Goal: Task Accomplishment & Management: Manage account settings

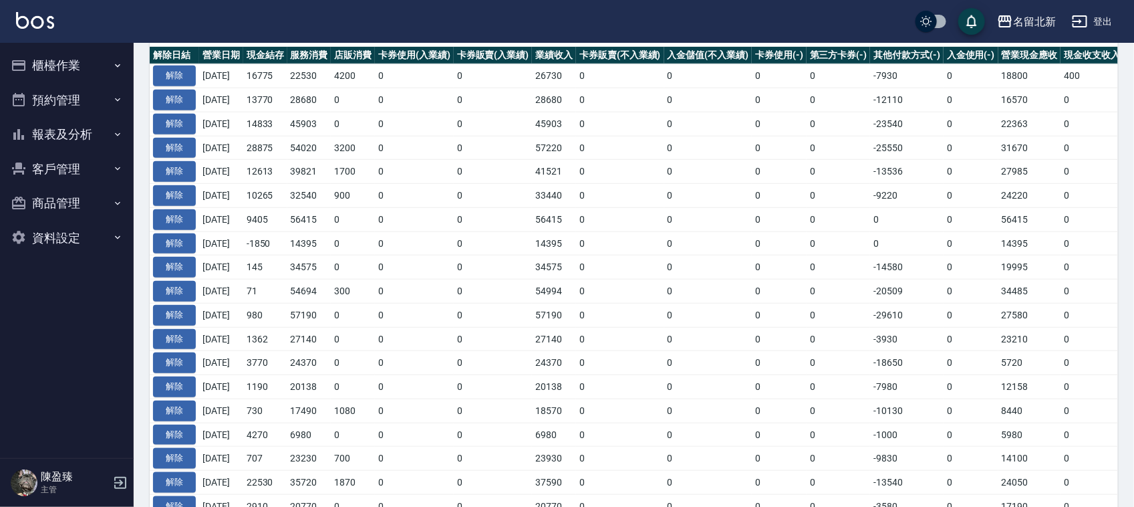
scroll to position [418, 0]
click at [75, 67] on button "櫃檯作業" at bounding box center [66, 65] width 123 height 35
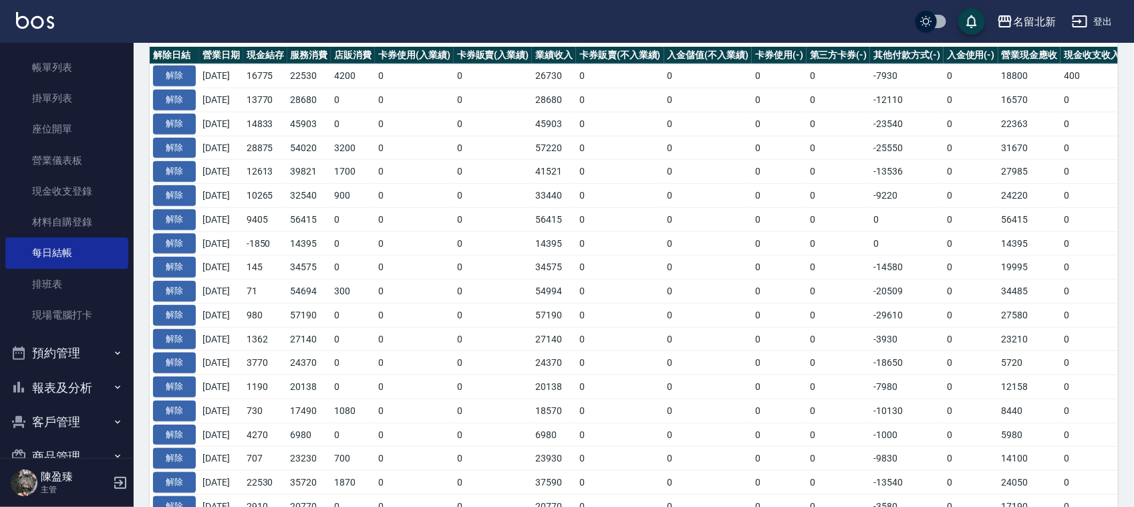
scroll to position [132, 0]
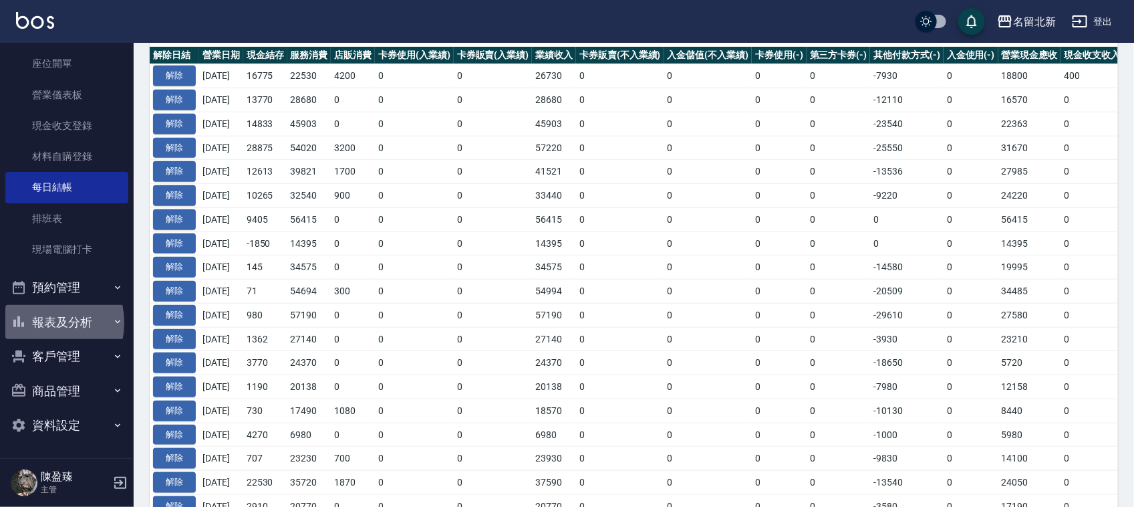
drag, startPoint x: 39, startPoint y: 322, endPoint x: 40, endPoint y: 314, distance: 8.1
click at [40, 321] on button "報表及分析" at bounding box center [66, 322] width 123 height 35
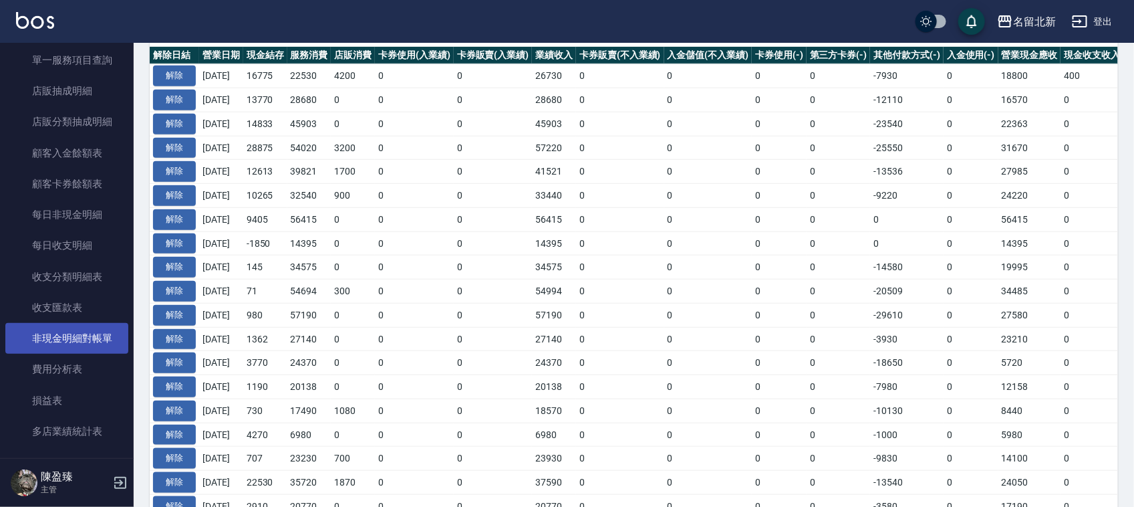
scroll to position [1131, 0]
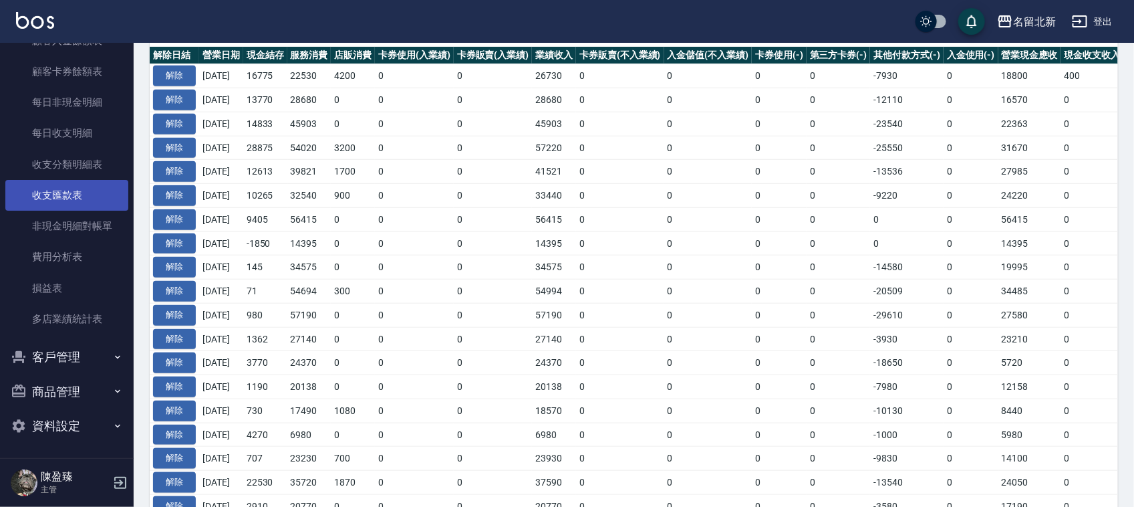
click at [54, 192] on link "收支匯款表" at bounding box center [66, 195] width 123 height 31
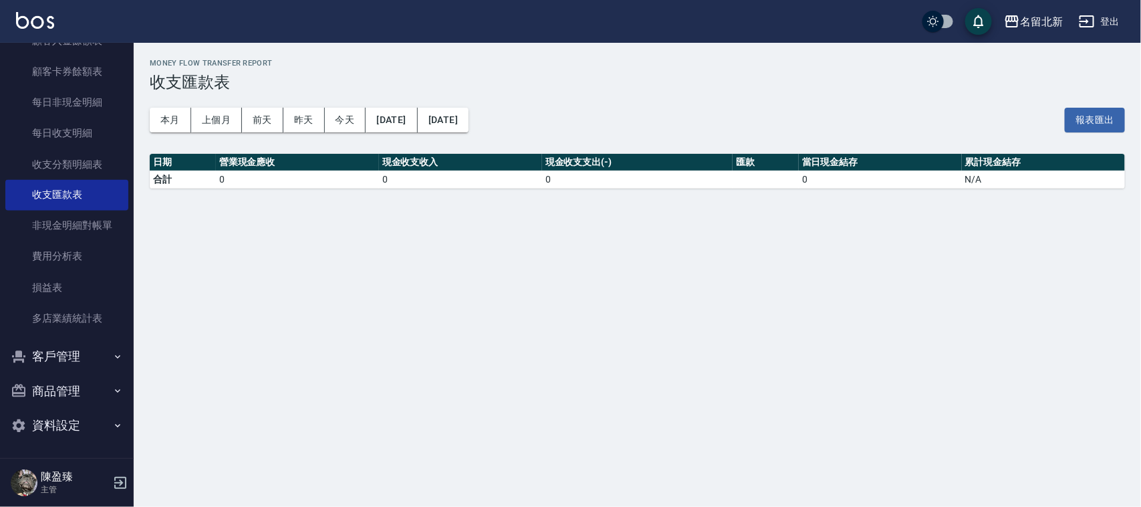
click at [392, 132] on div "本月 上個月 前天 昨天 今天 [DATE] [DATE] 報表匯出" at bounding box center [637, 120] width 975 height 57
click at [392, 120] on button "[DATE]" at bounding box center [391, 120] width 51 height 25
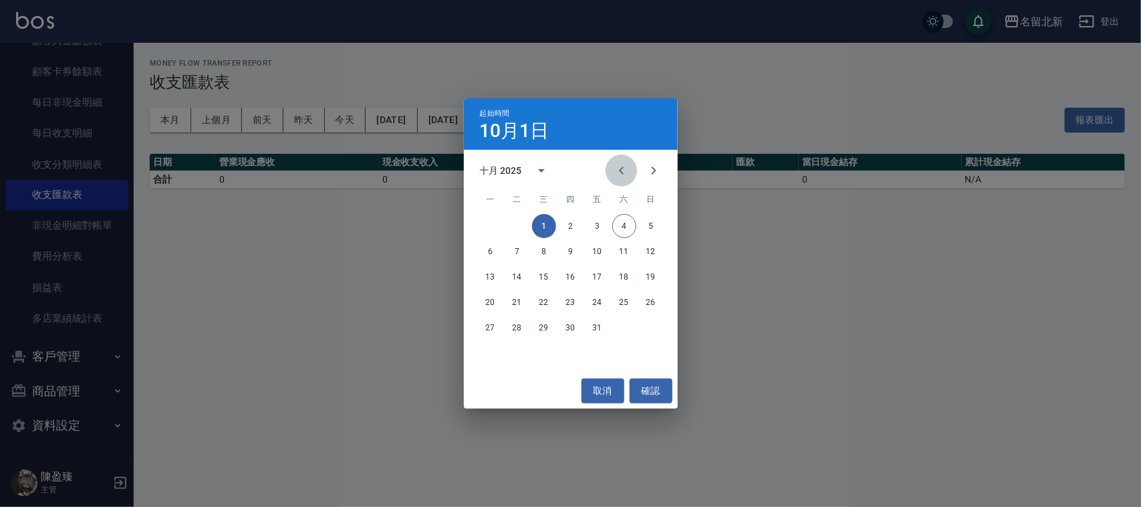
click at [626, 180] on button "Previous month" at bounding box center [621, 170] width 32 height 32
click at [649, 272] on button "21" at bounding box center [651, 277] width 24 height 24
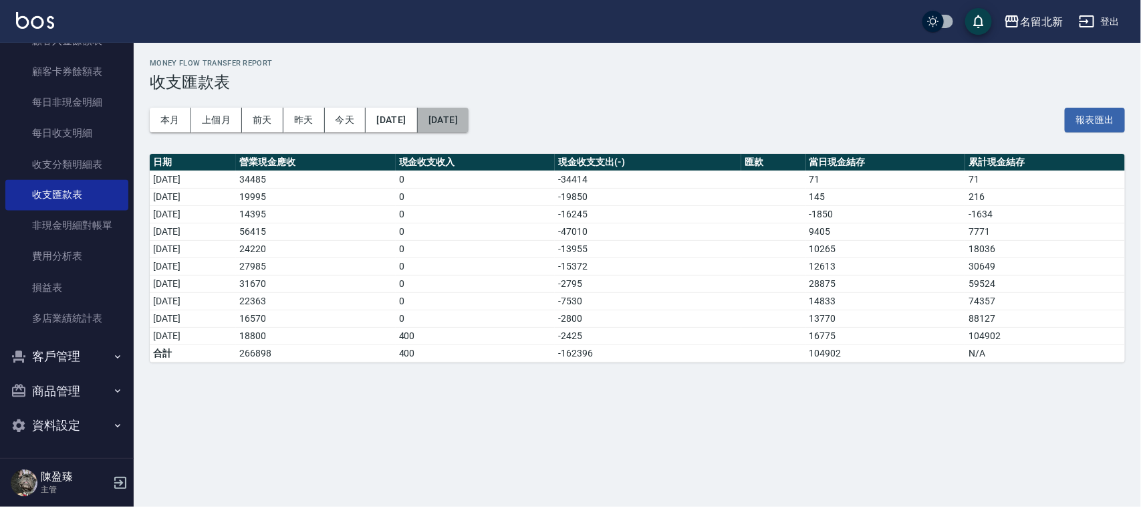
click at [468, 121] on button "[DATE]" at bounding box center [443, 120] width 51 height 25
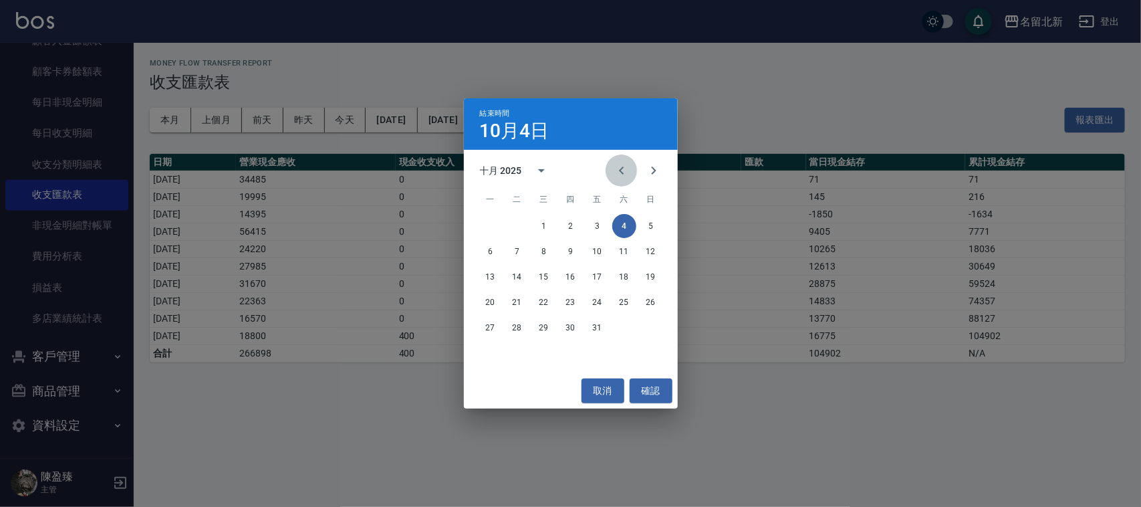
click at [620, 168] on icon "Previous month" at bounding box center [621, 170] width 16 height 16
click at [513, 331] on button "30" at bounding box center [517, 327] width 24 height 24
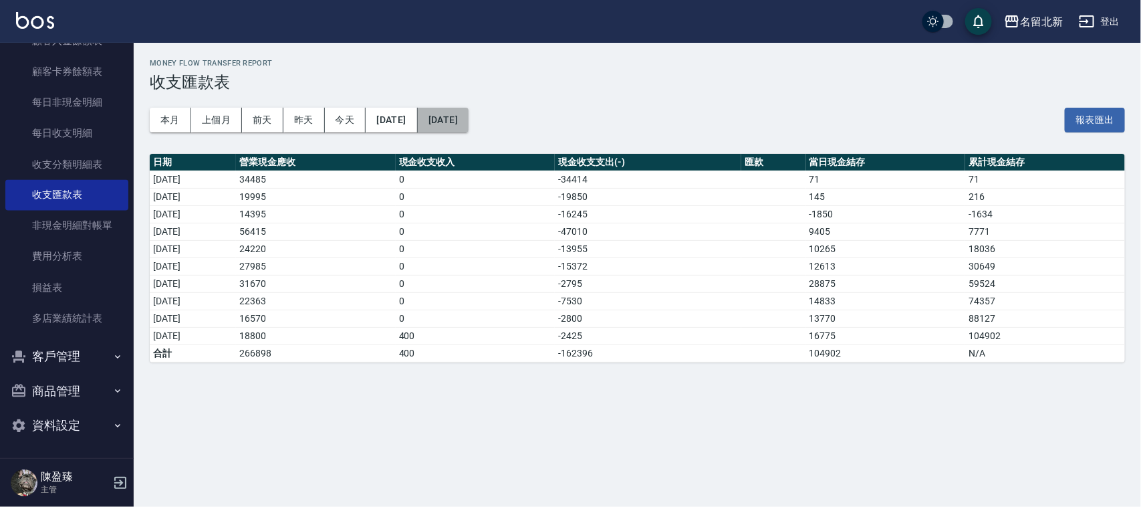
click at [468, 108] on button "[DATE]" at bounding box center [443, 120] width 51 height 25
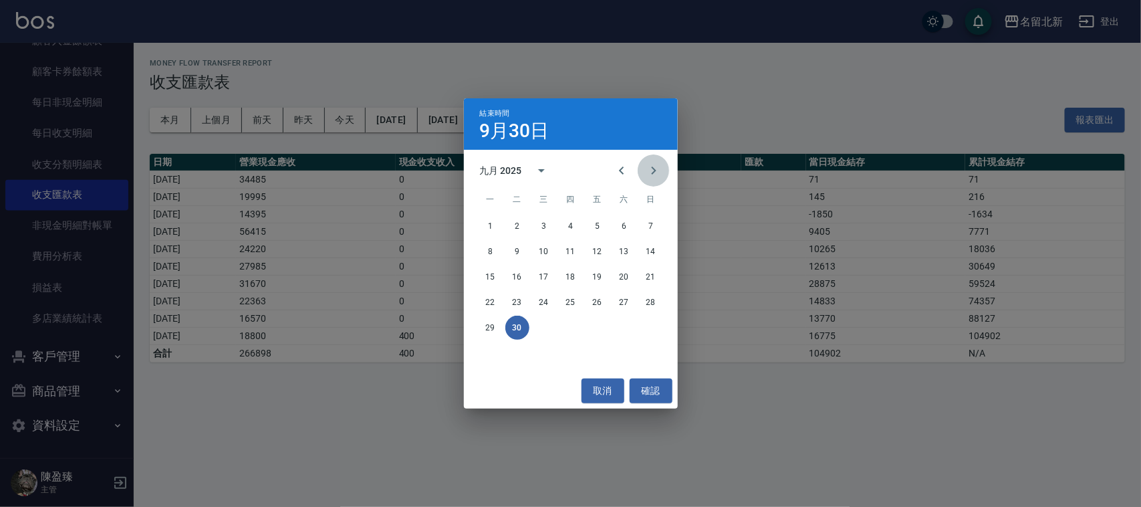
click at [660, 172] on icon "Next month" at bounding box center [654, 170] width 16 height 16
click at [598, 223] on button "3" at bounding box center [597, 226] width 24 height 24
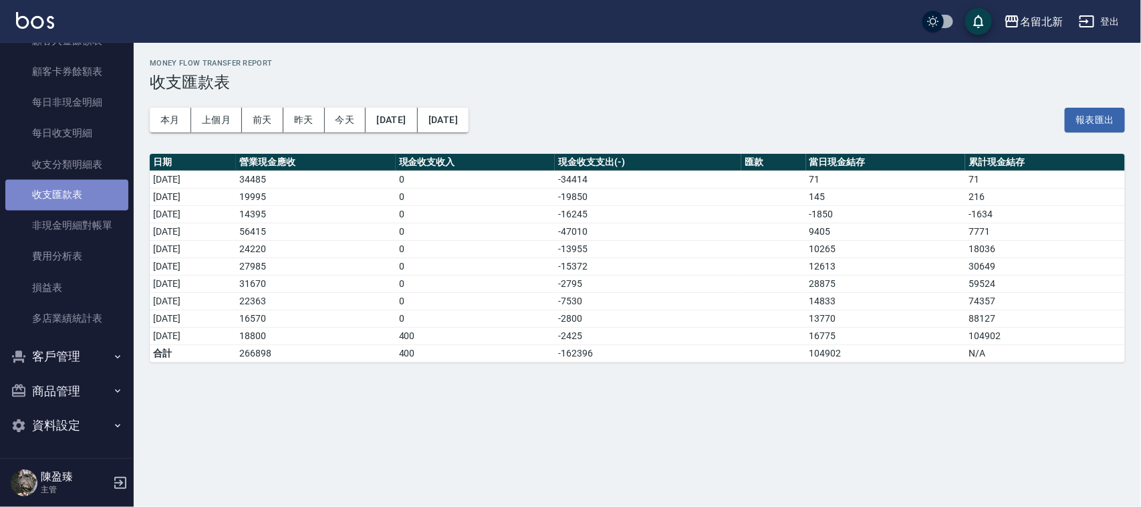
click at [75, 197] on link "收支匯款表" at bounding box center [66, 195] width 123 height 31
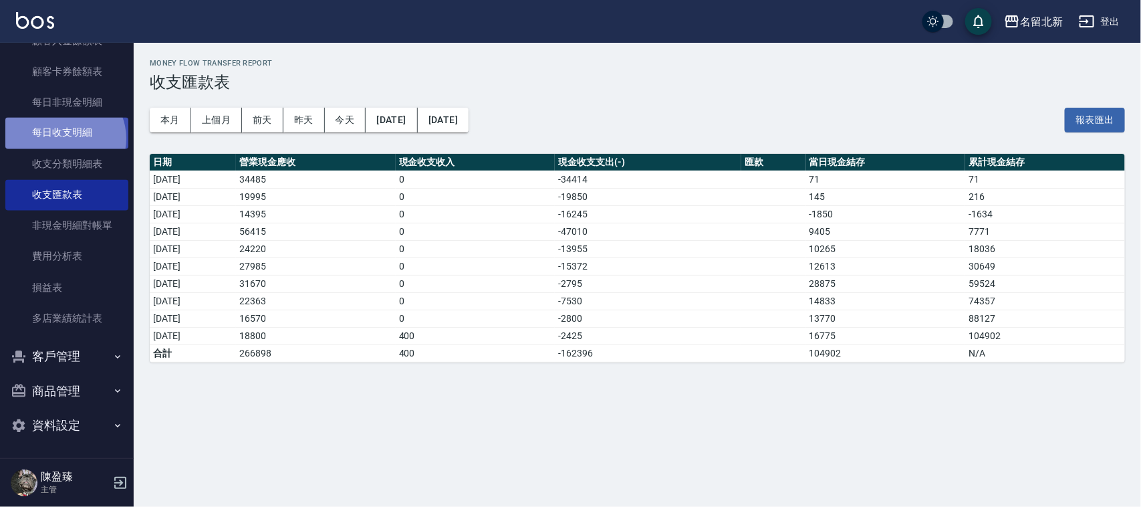
click at [63, 138] on link "每日收支明細" at bounding box center [66, 133] width 123 height 31
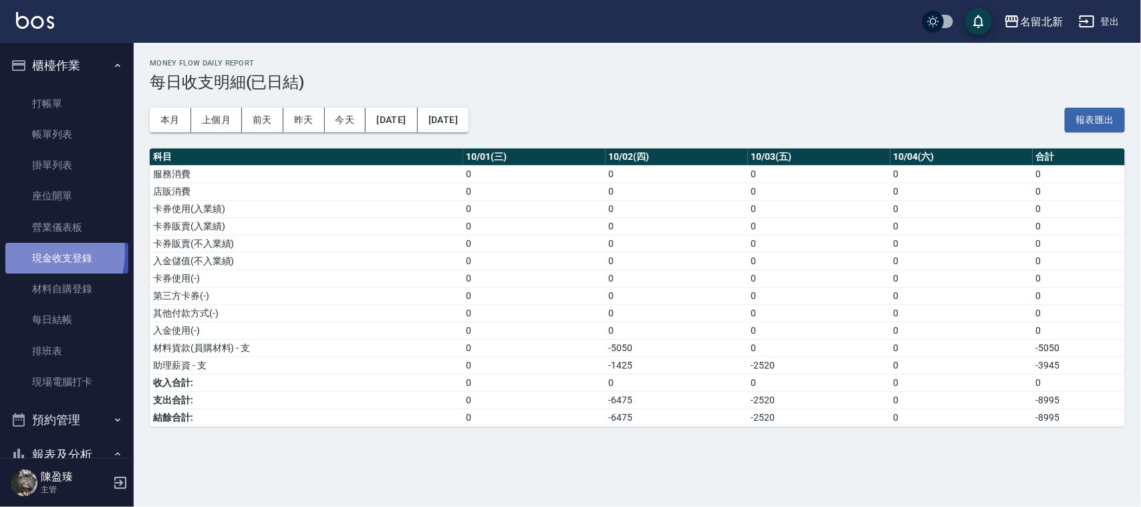
click at [35, 253] on link "現金收支登錄" at bounding box center [66, 258] width 123 height 31
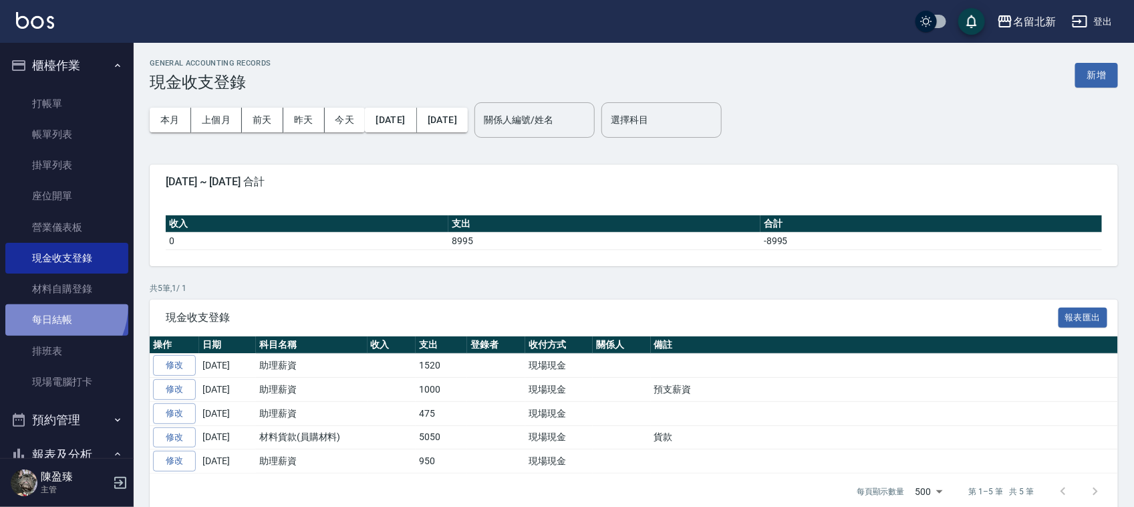
click at [45, 304] on link "每日結帳" at bounding box center [66, 319] width 123 height 31
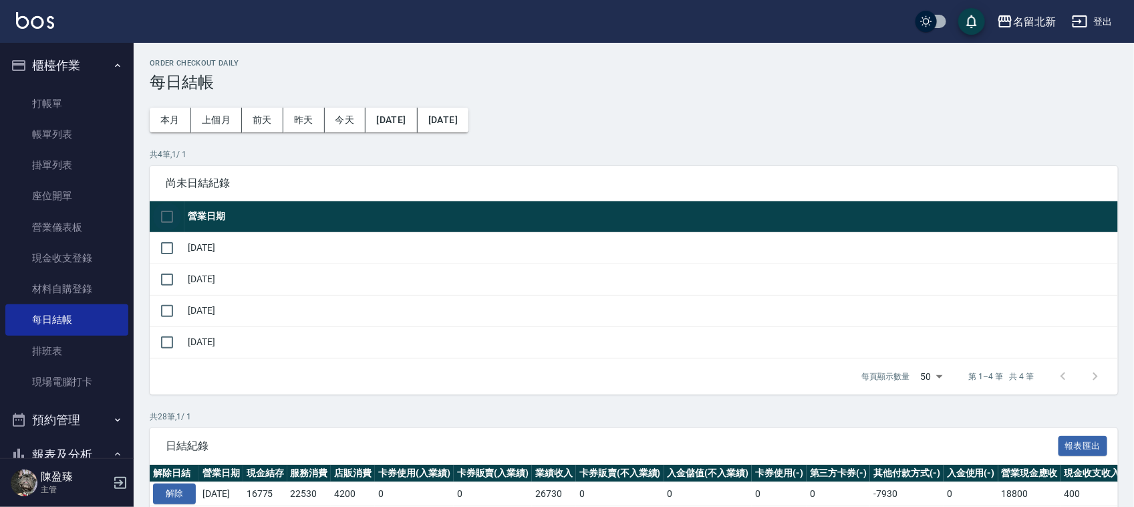
click at [166, 212] on input "checkbox" at bounding box center [167, 216] width 28 height 28
checkbox input "true"
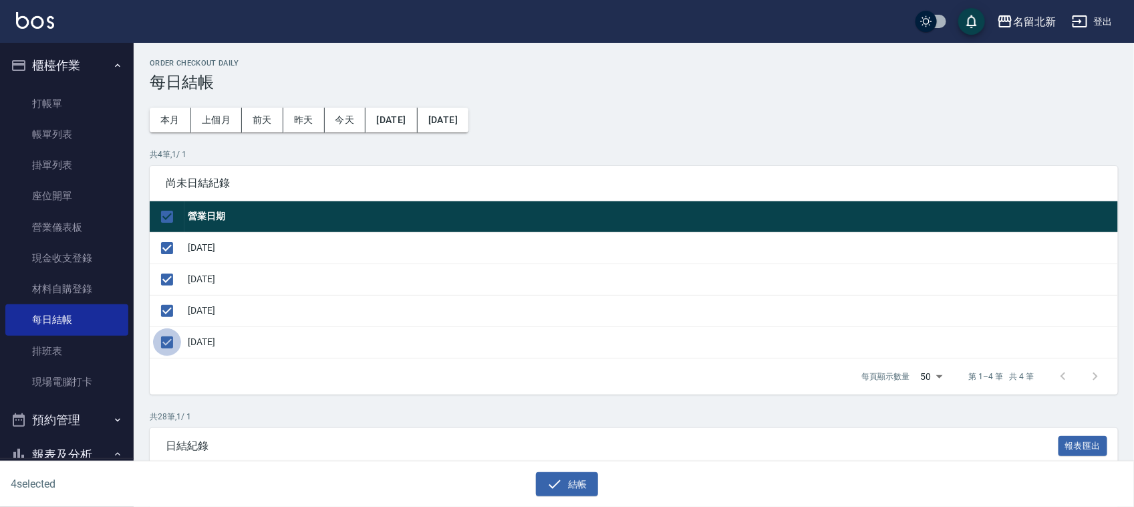
click at [171, 342] on input "checkbox" at bounding box center [167, 342] width 28 height 28
checkbox input "false"
click at [563, 491] on button "結帳" at bounding box center [567, 484] width 62 height 25
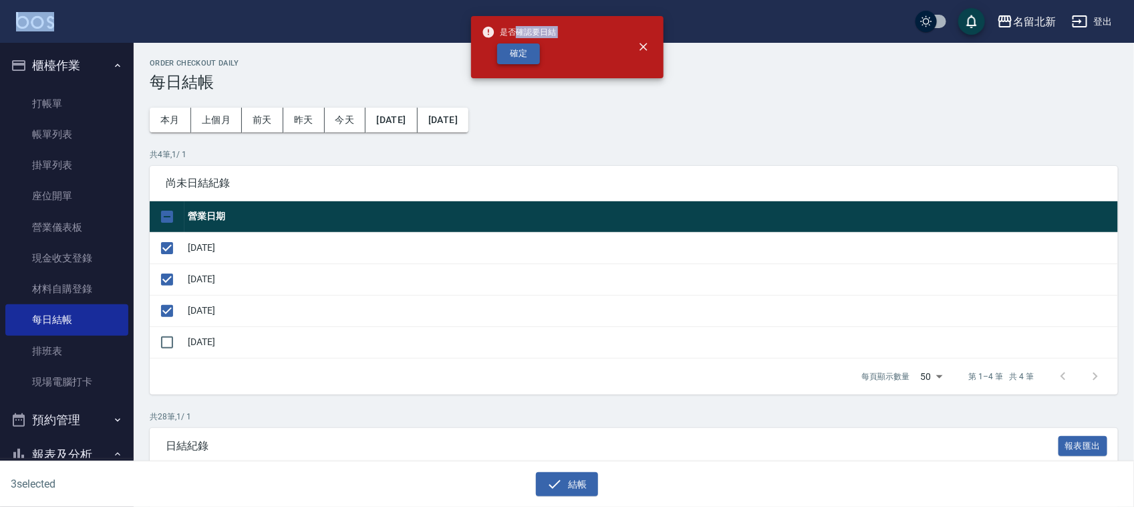
drag, startPoint x: 515, startPoint y: 35, endPoint x: 525, endPoint y: 45, distance: 15.1
click at [525, 45] on div "是否確認要日結 確定" at bounding box center [519, 47] width 75 height 54
click at [548, 55] on div "確定" at bounding box center [519, 53] width 75 height 21
click at [533, 51] on button "確定" at bounding box center [518, 53] width 43 height 21
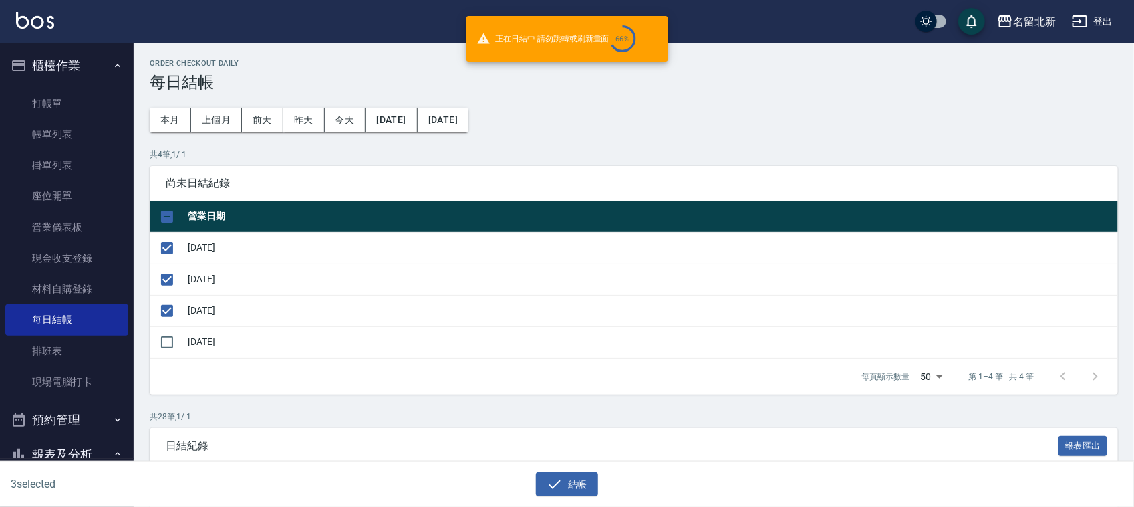
checkbox input "false"
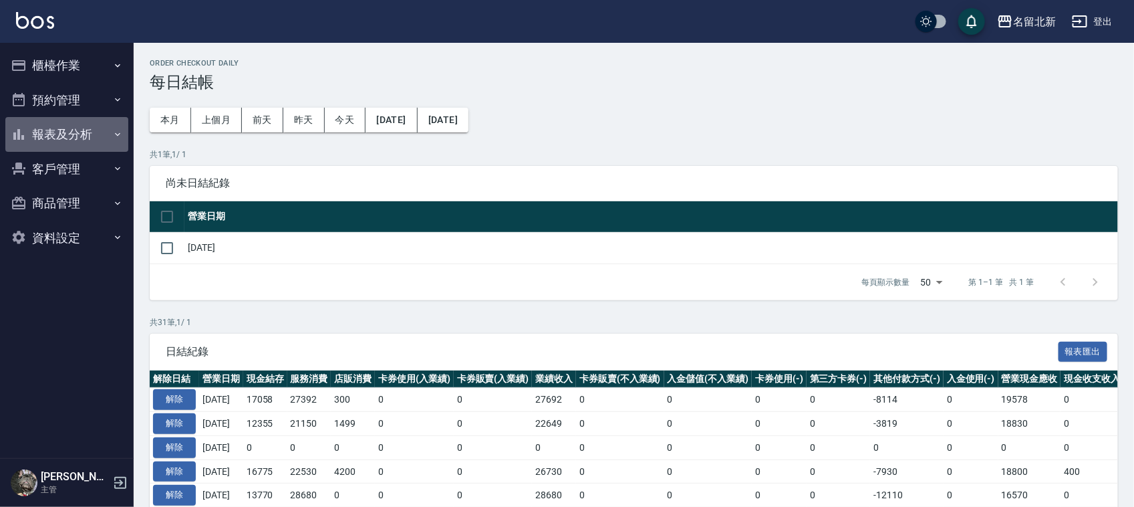
click at [72, 128] on button "報表及分析" at bounding box center [66, 134] width 123 height 35
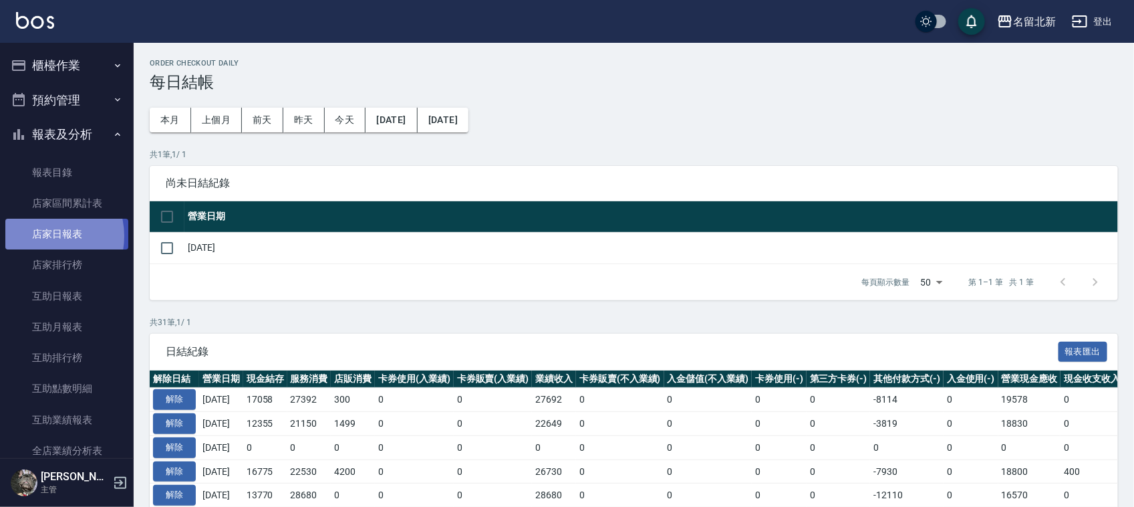
click at [41, 235] on link "店家日報表" at bounding box center [66, 234] width 123 height 31
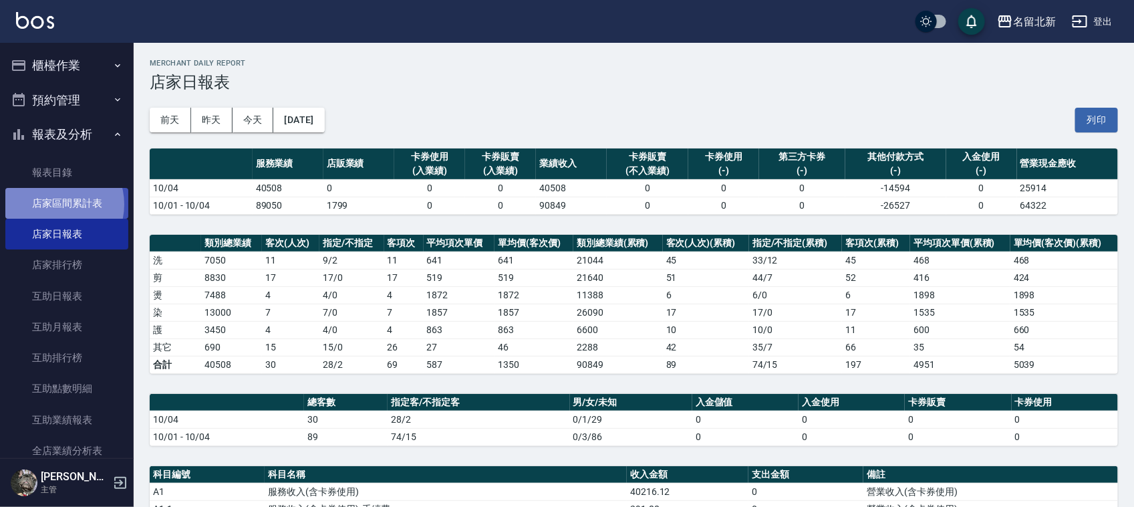
click at [55, 204] on link "店家區間累計表" at bounding box center [66, 203] width 123 height 31
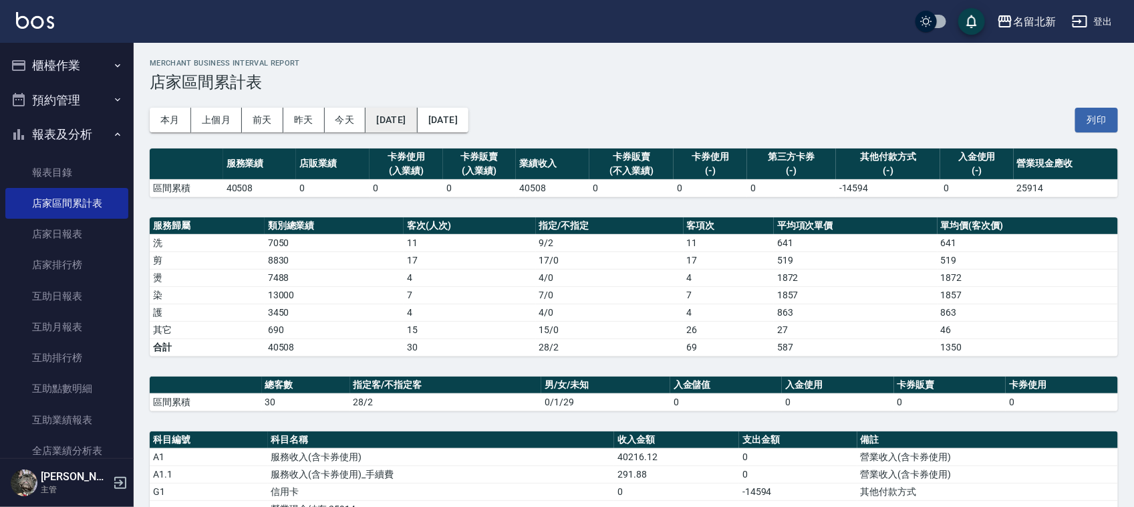
click at [412, 114] on button "[DATE]" at bounding box center [391, 120] width 51 height 25
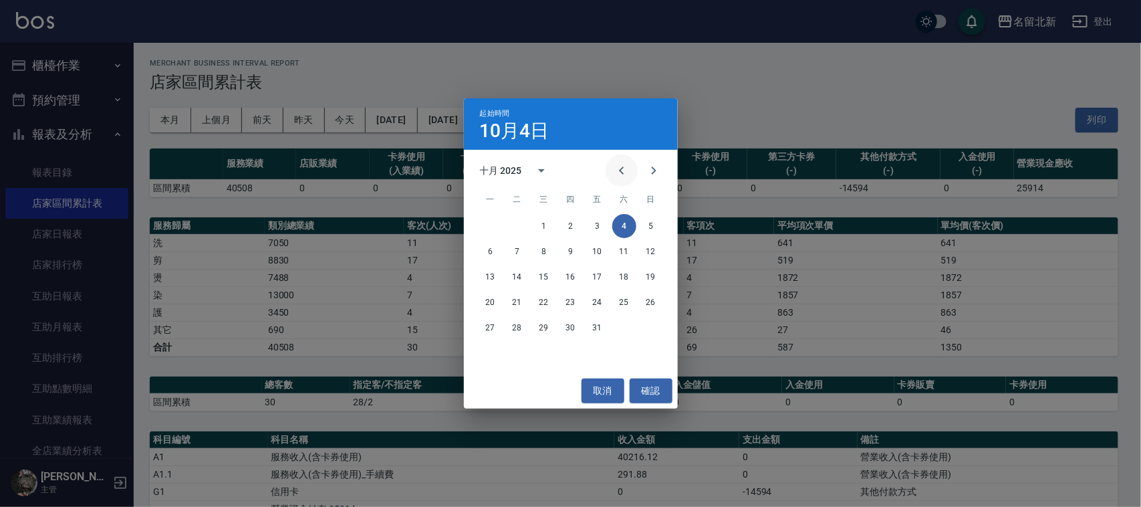
click at [622, 168] on icon "Previous month" at bounding box center [621, 170] width 5 height 8
click at [652, 271] on button "21" at bounding box center [651, 277] width 24 height 24
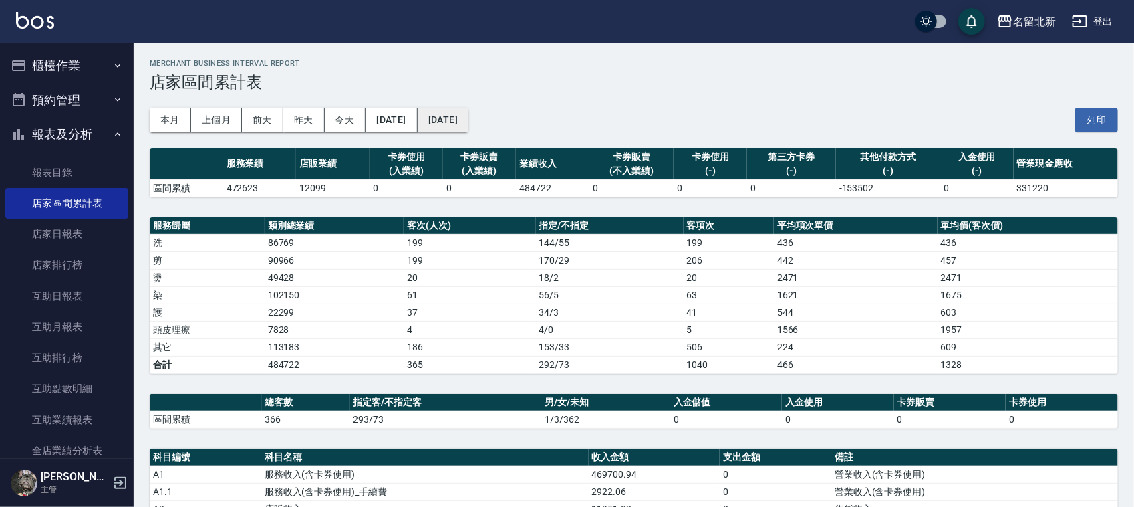
click at [468, 118] on button "[DATE]" at bounding box center [443, 120] width 51 height 25
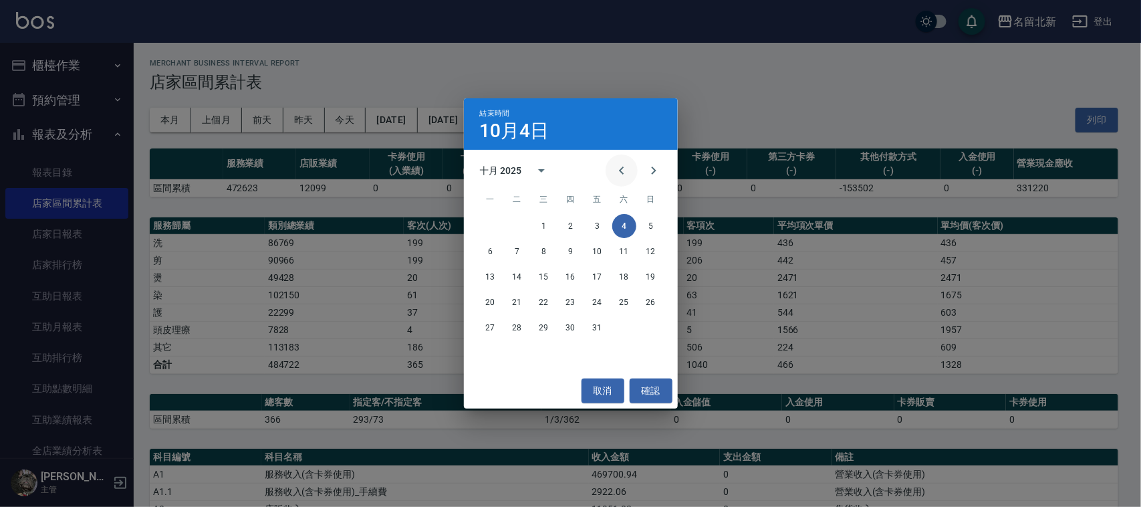
click at [625, 168] on icon "Previous month" at bounding box center [621, 170] width 16 height 16
click at [752, 81] on div "結束時間 10月4日 九月 2025 一 二 三 四 五 六 日 1 2 3 4 5 6 7 8 9 10 11 12 13 14 15 16 17 18 1…" at bounding box center [570, 253] width 1141 height 507
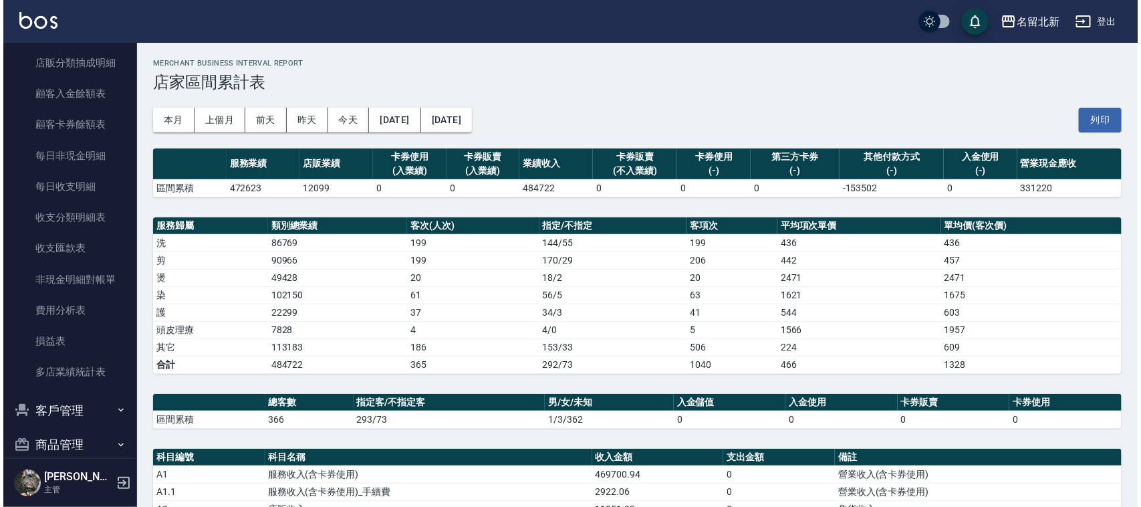
scroll to position [813, 0]
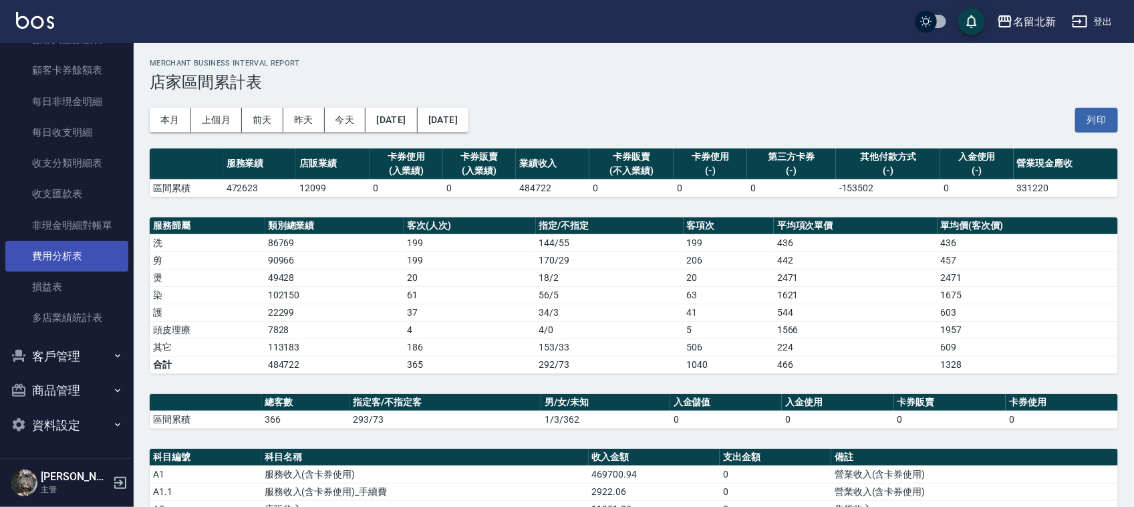
drag, startPoint x: 82, startPoint y: 258, endPoint x: 90, endPoint y: 249, distance: 12.3
click at [84, 258] on link "費用分析表" at bounding box center [66, 256] width 123 height 31
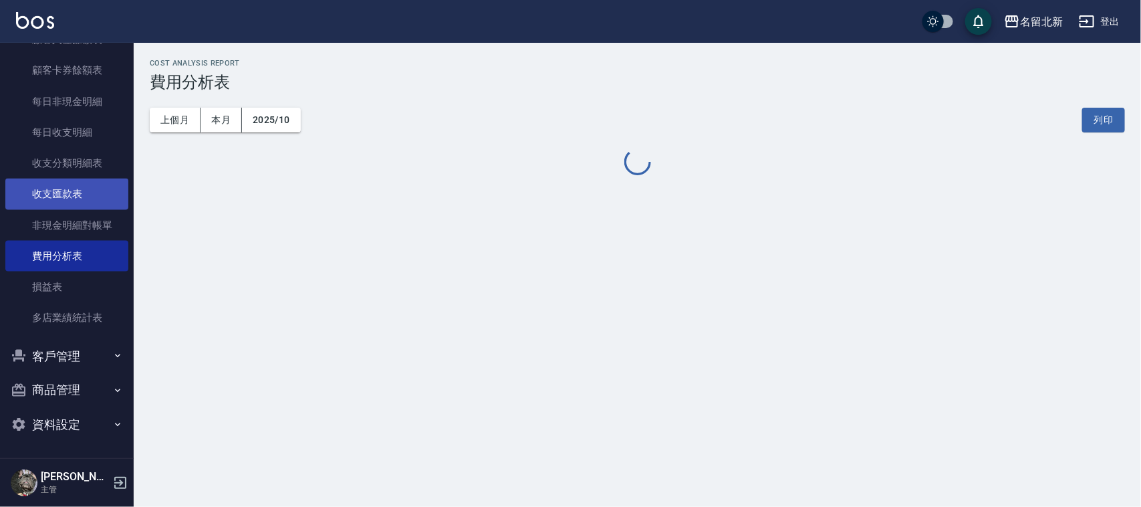
click at [84, 190] on link "收支匯款表" at bounding box center [66, 193] width 123 height 31
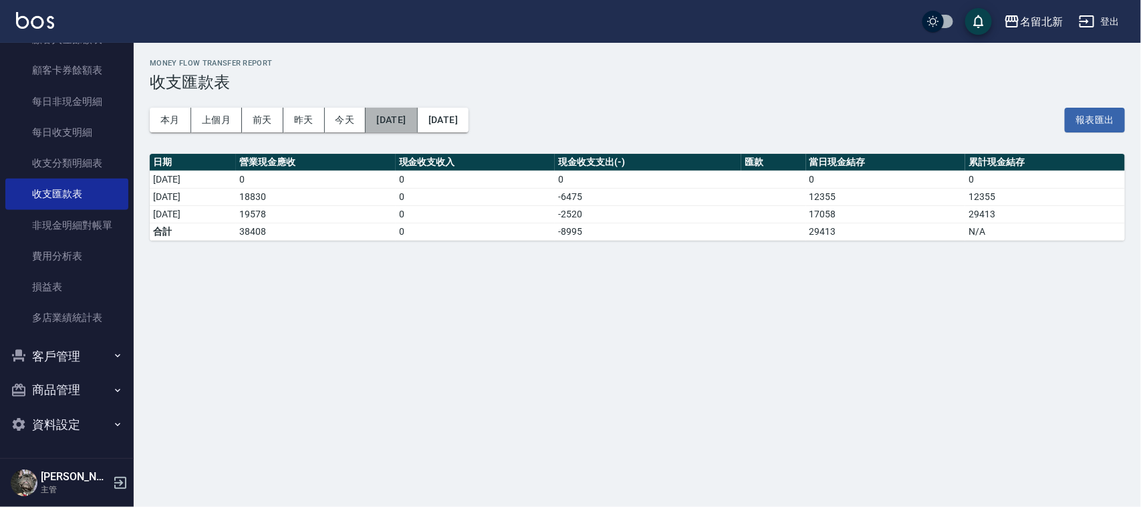
click at [403, 126] on button "[DATE]" at bounding box center [391, 120] width 51 height 25
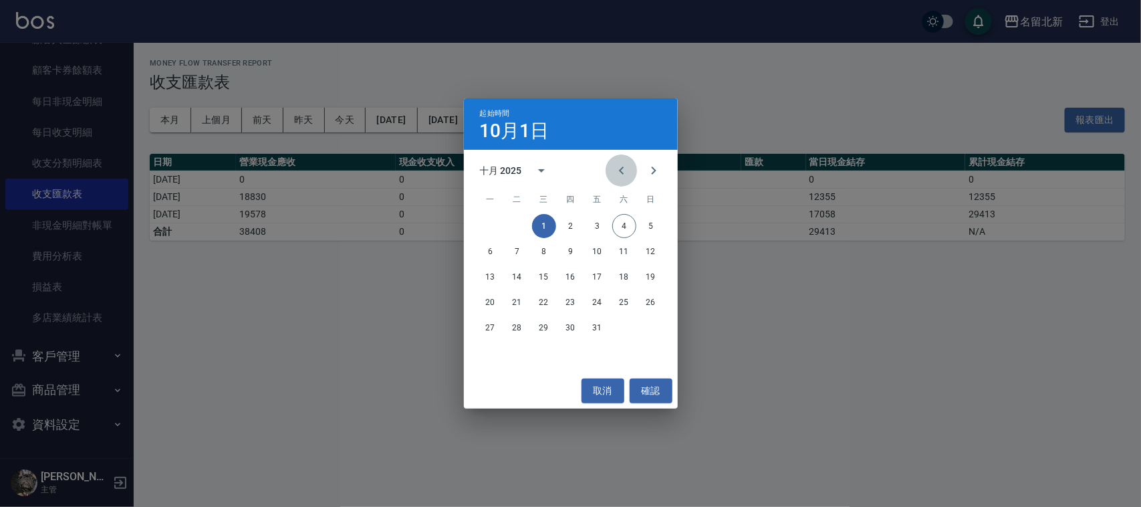
click at [623, 165] on icon "Previous month" at bounding box center [621, 170] width 16 height 16
click at [654, 277] on button "21" at bounding box center [651, 277] width 24 height 24
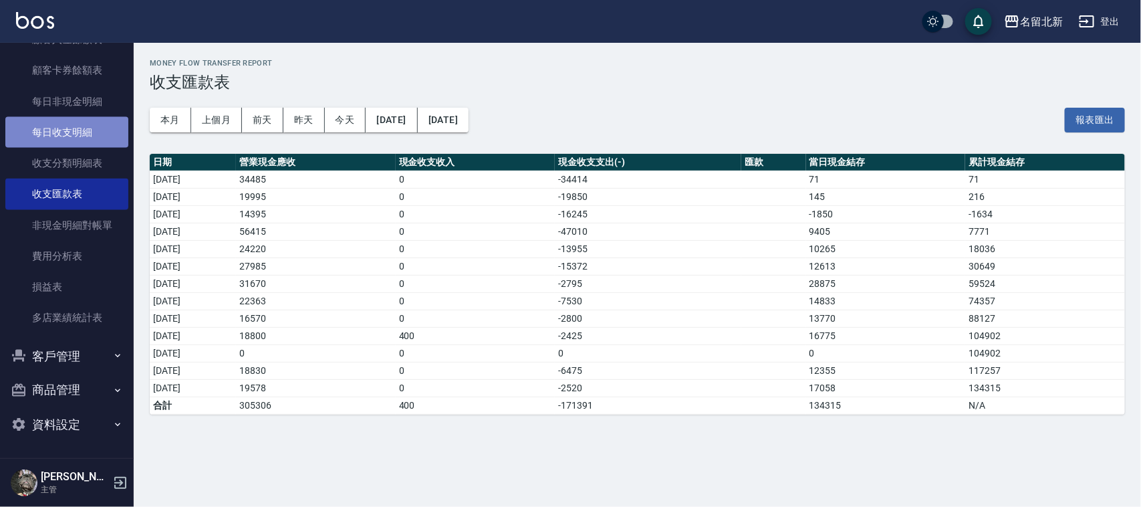
click at [100, 130] on link "每日收支明細" at bounding box center [66, 132] width 123 height 31
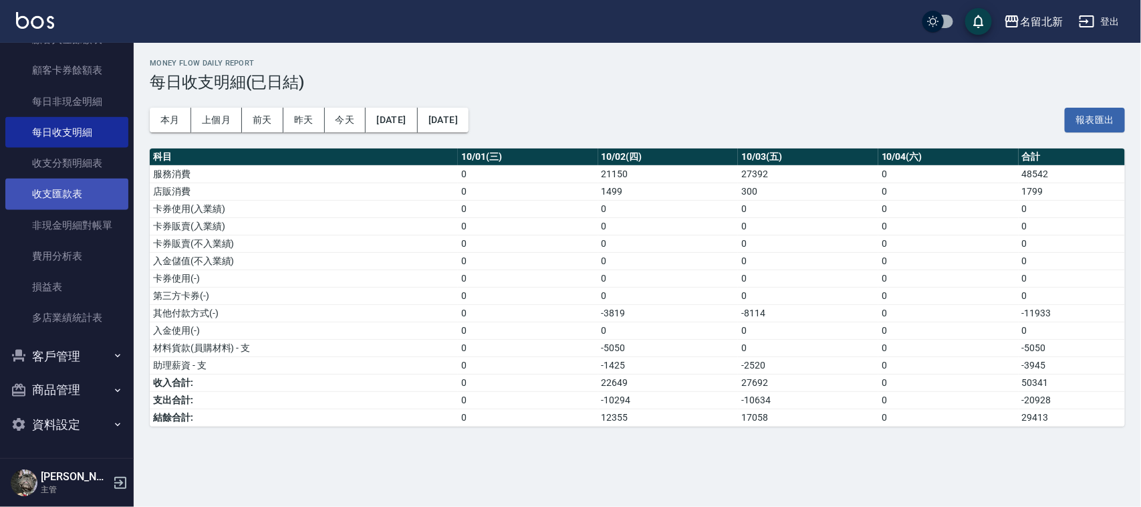
click at [81, 205] on link "收支匯款表" at bounding box center [66, 193] width 123 height 31
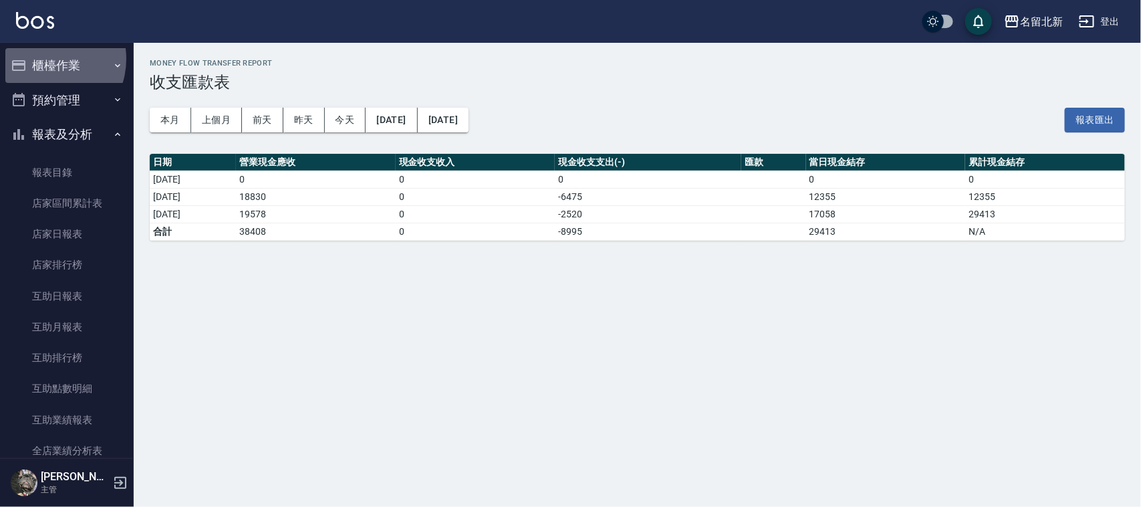
click at [45, 58] on button "櫃檯作業" at bounding box center [66, 65] width 123 height 35
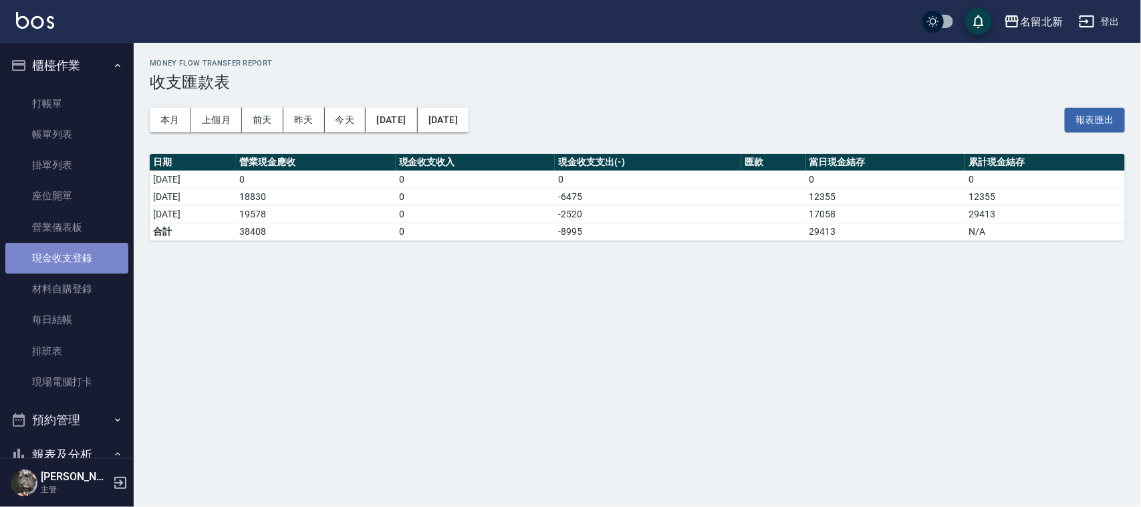
click at [81, 266] on link "現金收支登錄" at bounding box center [66, 258] width 123 height 31
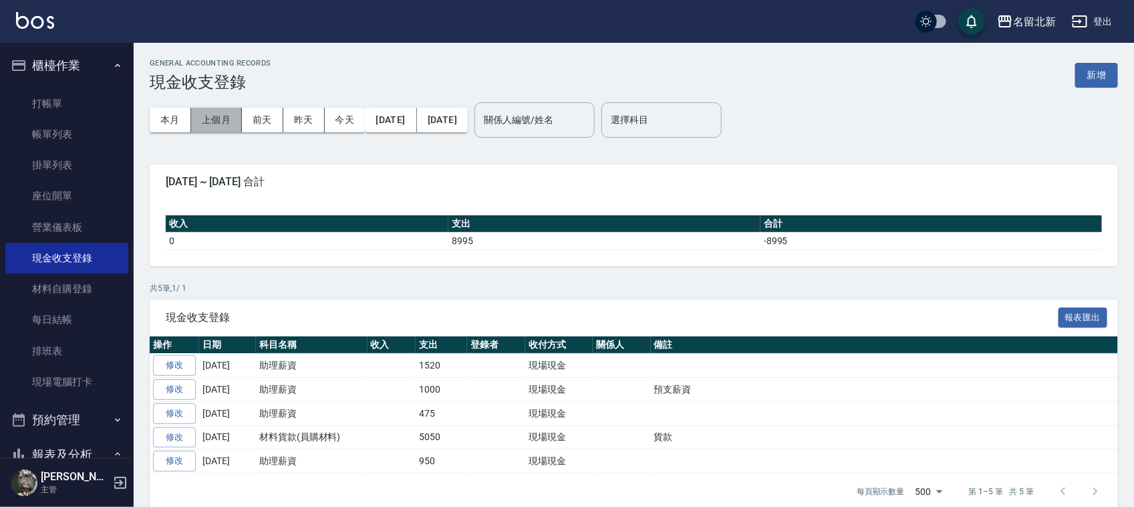
click at [214, 108] on button "上個月" at bounding box center [216, 120] width 51 height 25
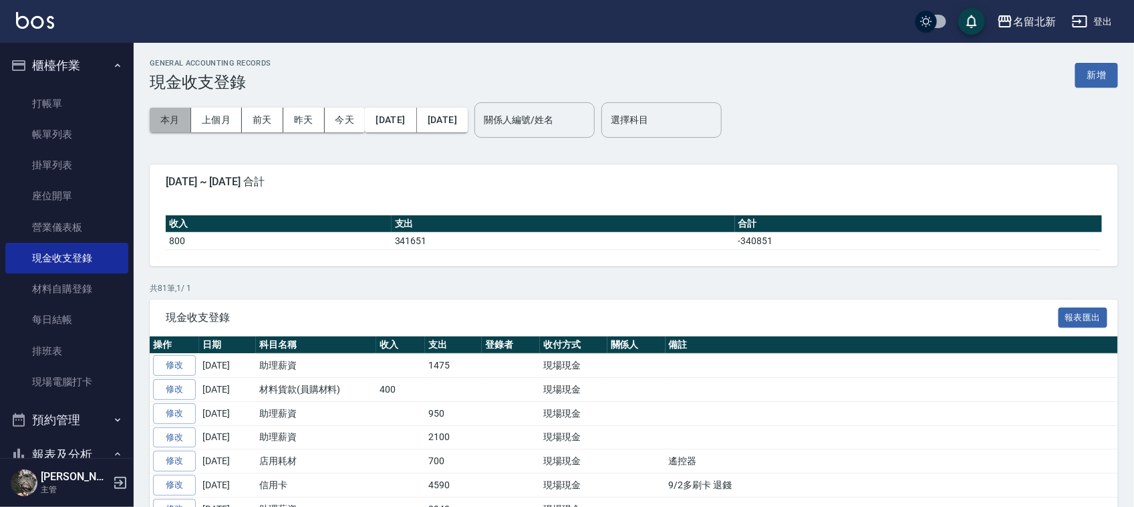
click at [167, 117] on button "本月" at bounding box center [170, 120] width 41 height 25
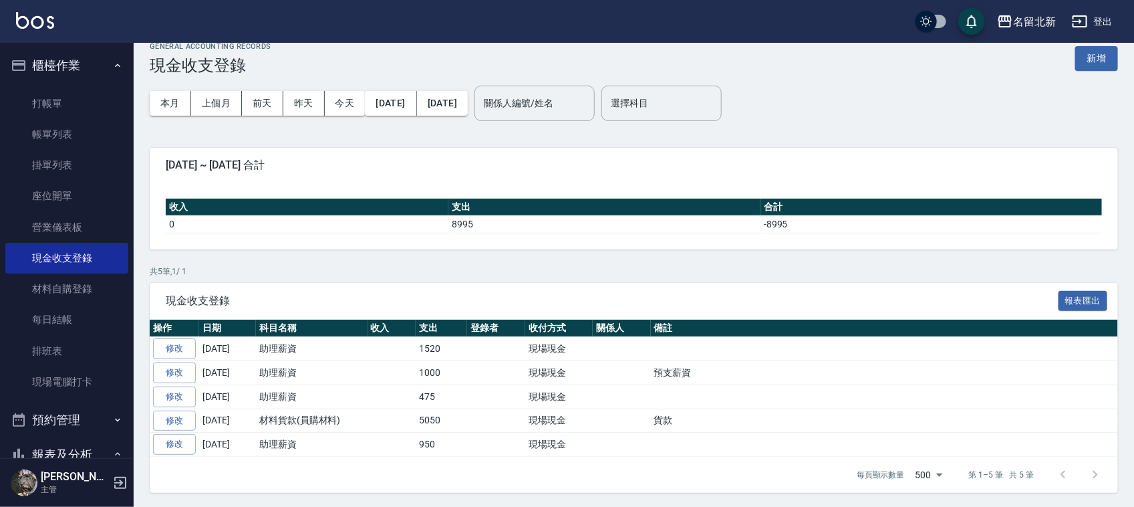
scroll to position [21, 0]
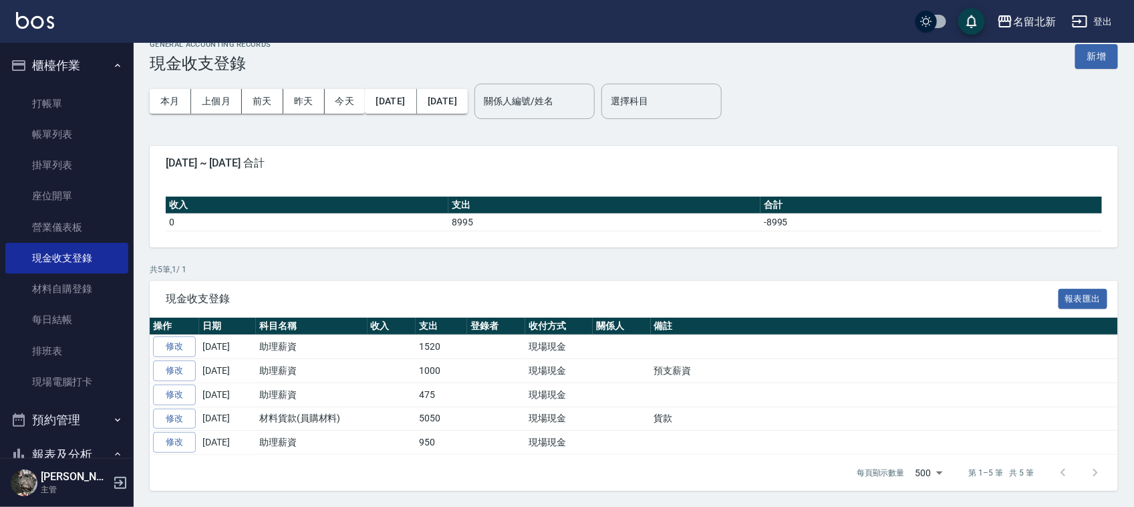
click at [415, 254] on div "GENERAL ACCOUNTING RECORDS 現金收支登錄 新增 本月 上個月 前天 昨天 今天 2025/10/01 2025/10/31 關係人編…" at bounding box center [634, 265] width 1000 height 482
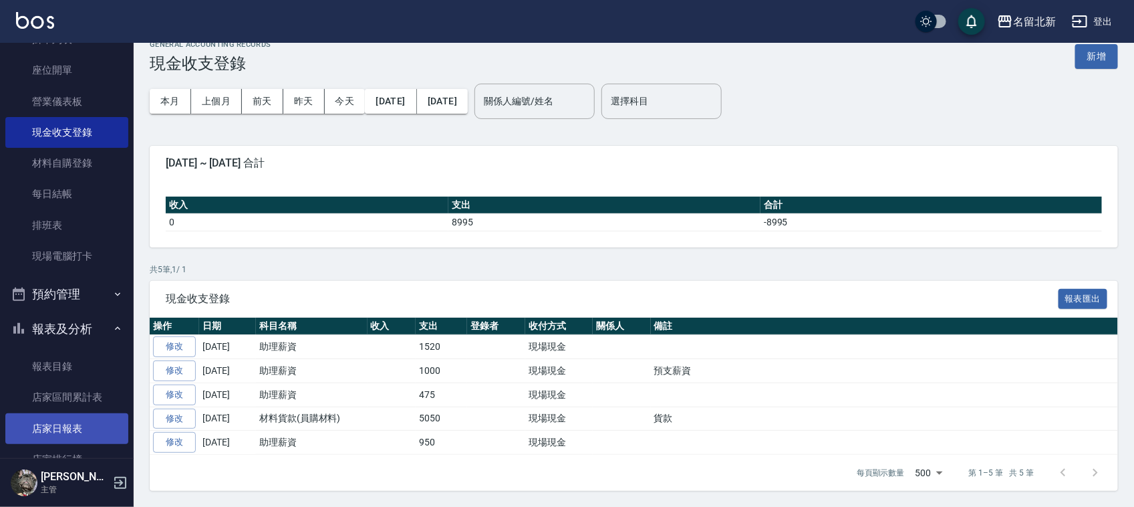
scroll to position [251, 0]
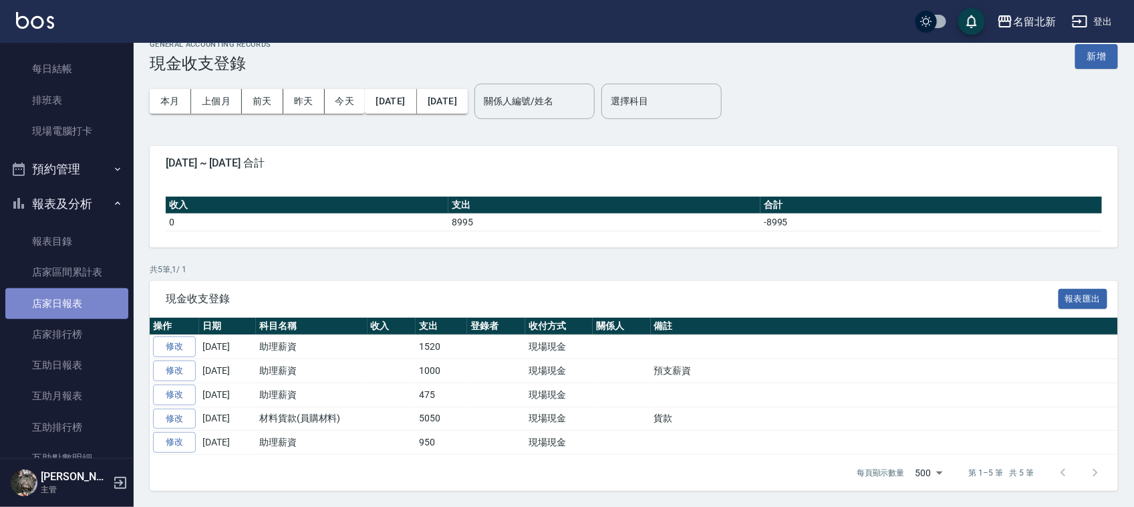
click at [67, 292] on link "店家日報表" at bounding box center [66, 303] width 123 height 31
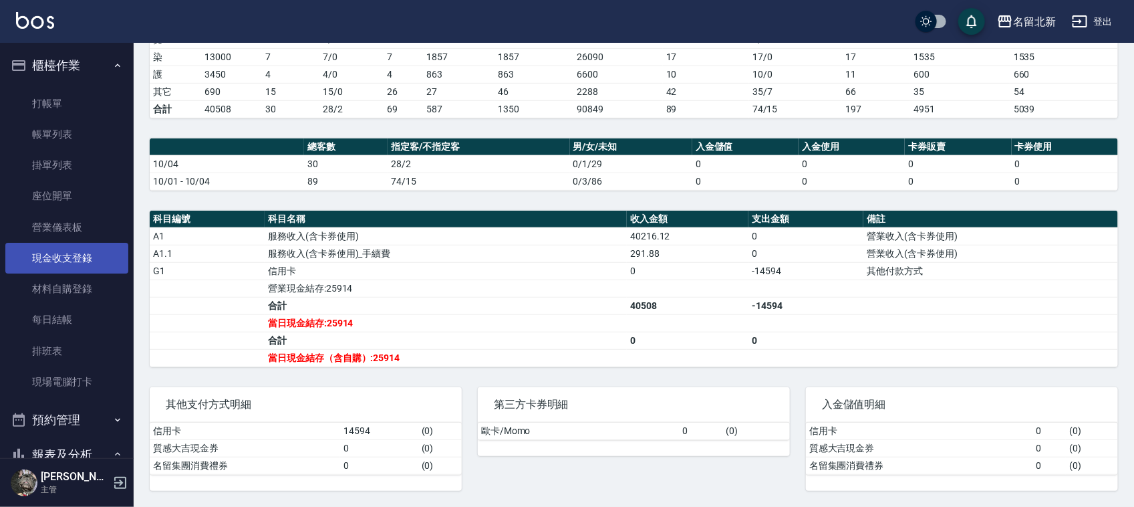
drag, startPoint x: 57, startPoint y: 256, endPoint x: 78, endPoint y: 253, distance: 20.3
click at [59, 256] on link "現金收支登錄" at bounding box center [66, 258] width 123 height 31
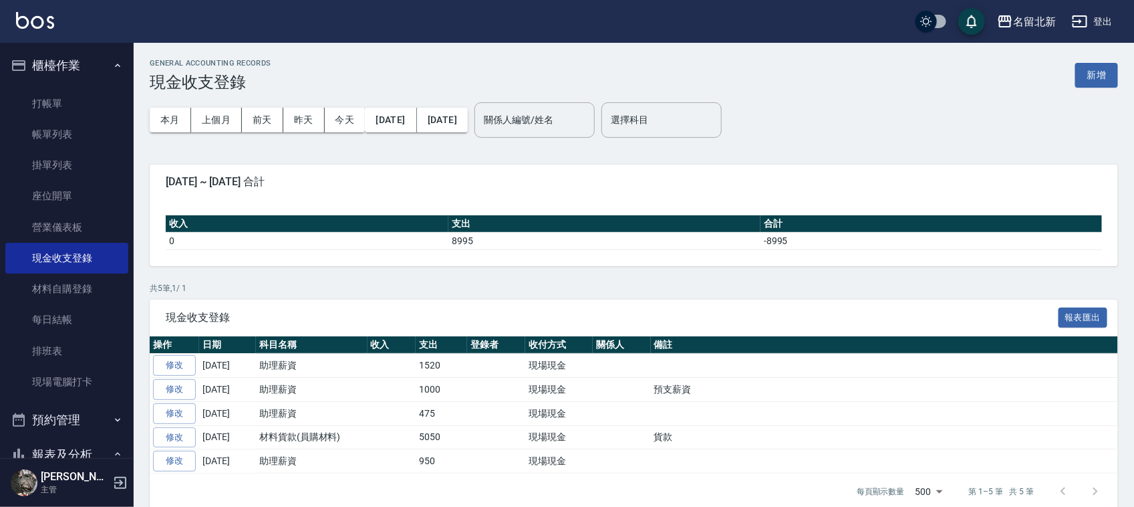
click at [1101, 57] on div "GENERAL ACCOUNTING RECORDS 現金收支登錄 新增 本月 上個月 前天 昨天 今天 2025/10/01 2025/10/04 關係人編…" at bounding box center [634, 284] width 1000 height 482
click at [1097, 74] on button "新增" at bounding box center [1096, 75] width 43 height 25
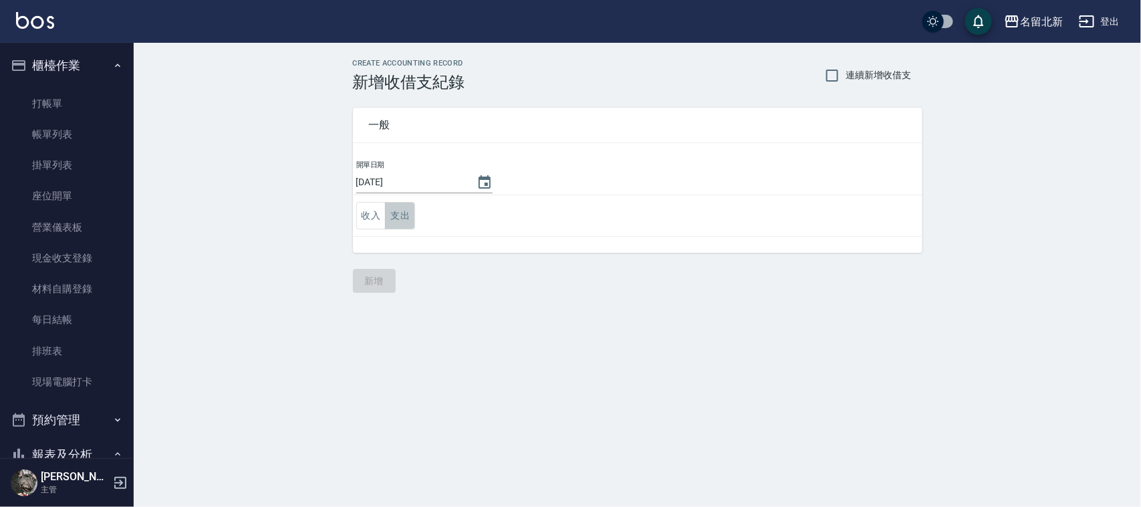
drag, startPoint x: 402, startPoint y: 214, endPoint x: 396, endPoint y: 211, distance: 6.9
click at [401, 214] on button "支出" at bounding box center [400, 215] width 30 height 27
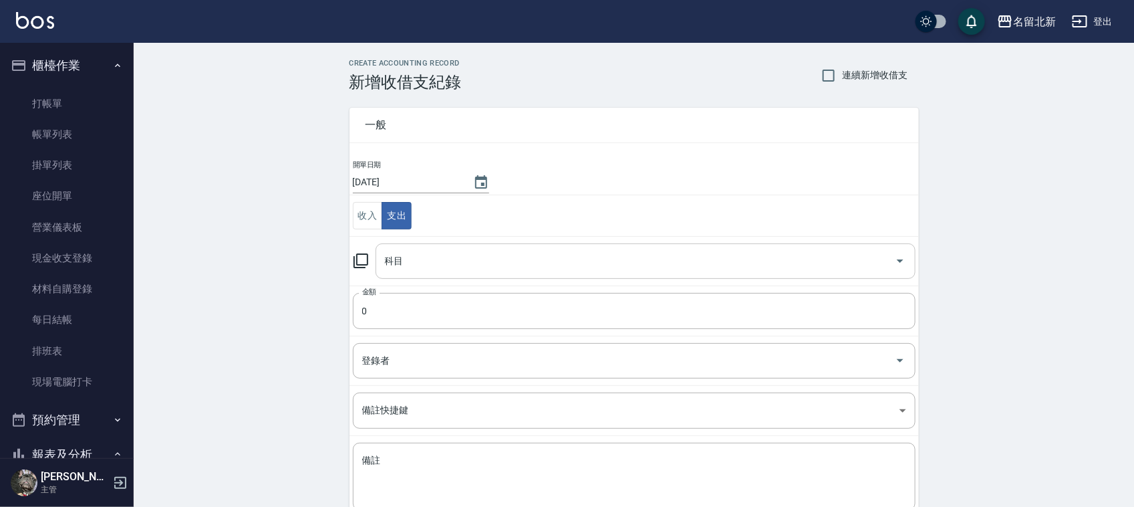
click at [408, 256] on input "科目" at bounding box center [636, 260] width 508 height 23
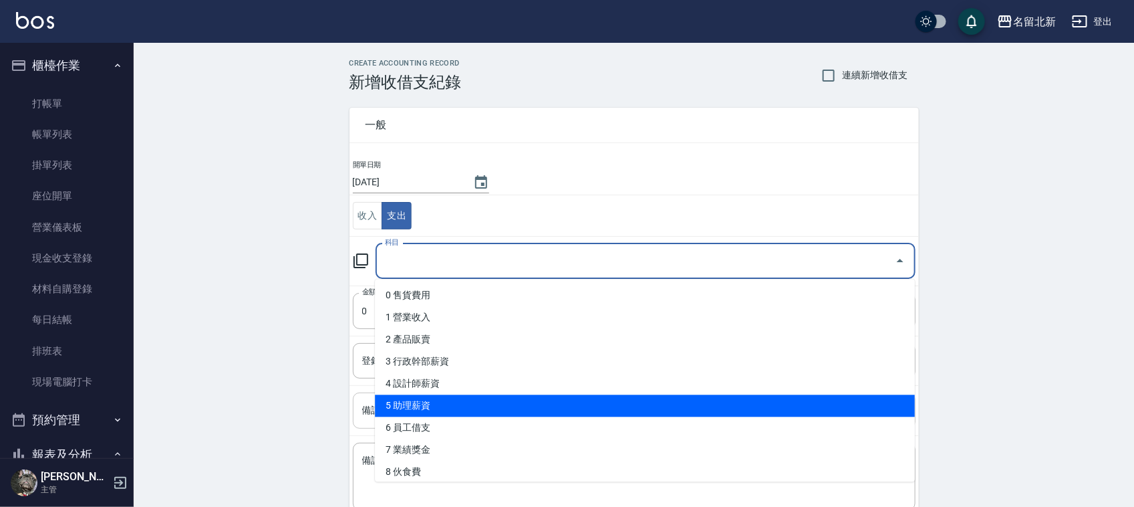
click at [405, 400] on li "5 助理薪資" at bounding box center [645, 406] width 540 height 22
type input "5 助理薪資"
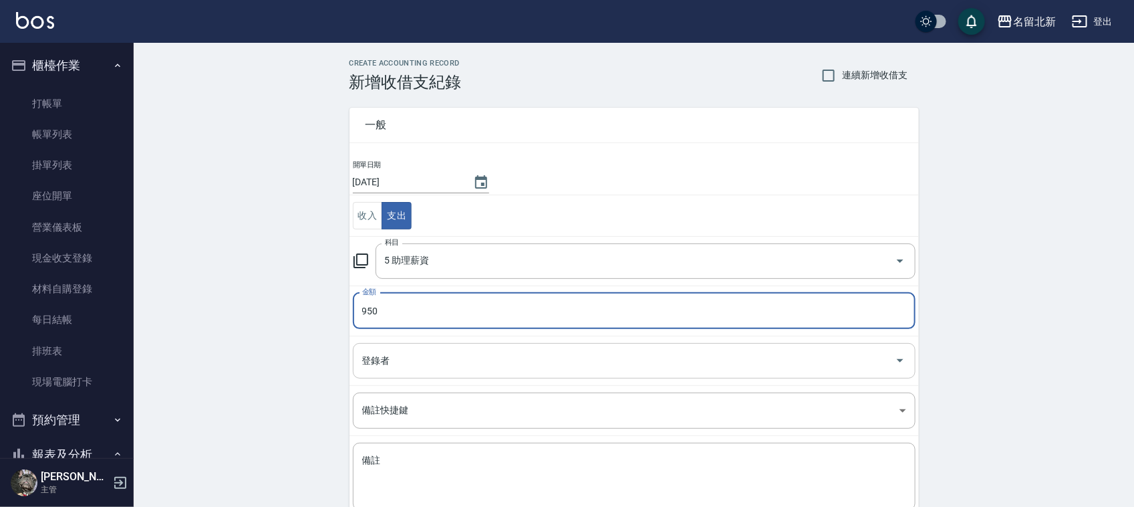
type input "950"
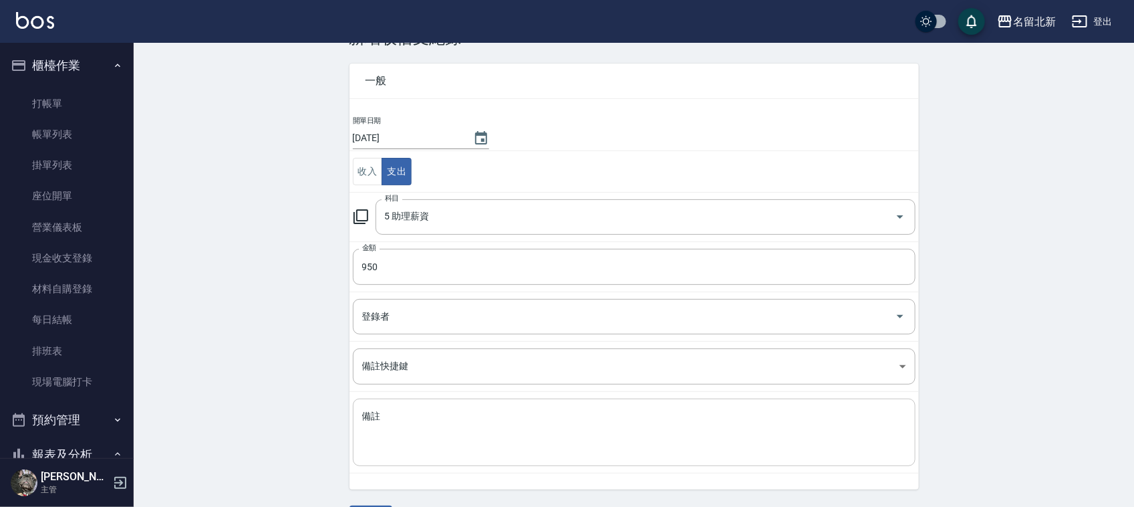
scroll to position [84, 0]
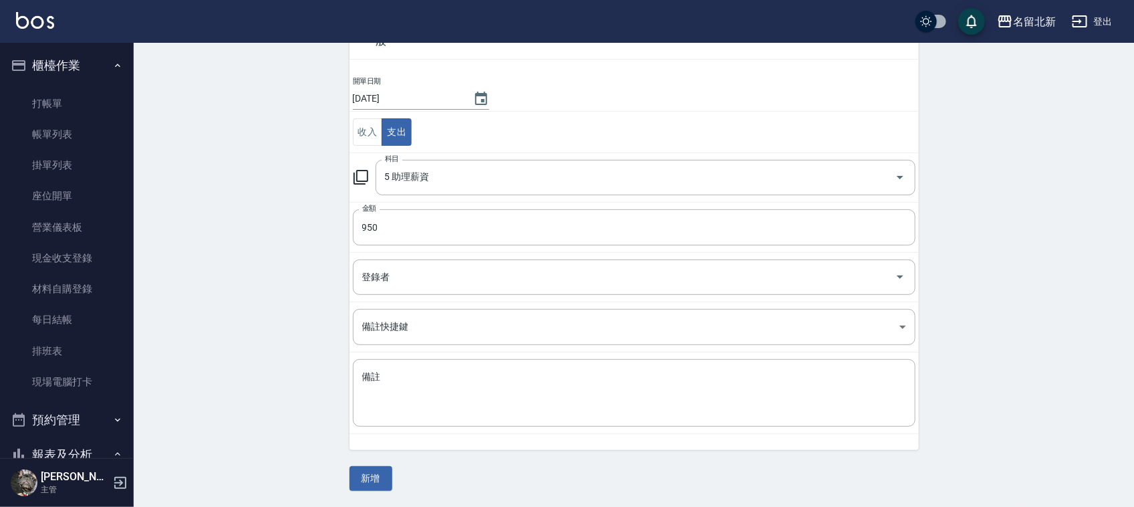
click at [375, 482] on button "新增" at bounding box center [371, 478] width 43 height 25
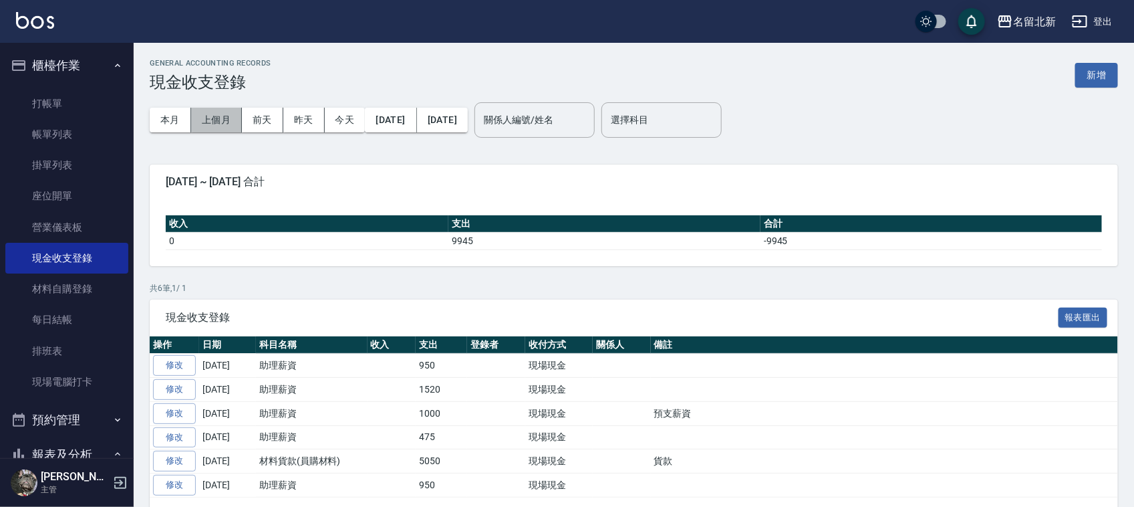
drag, startPoint x: 221, startPoint y: 115, endPoint x: 920, endPoint y: 176, distance: 701.7
click at [221, 116] on button "上個月" at bounding box center [216, 120] width 51 height 25
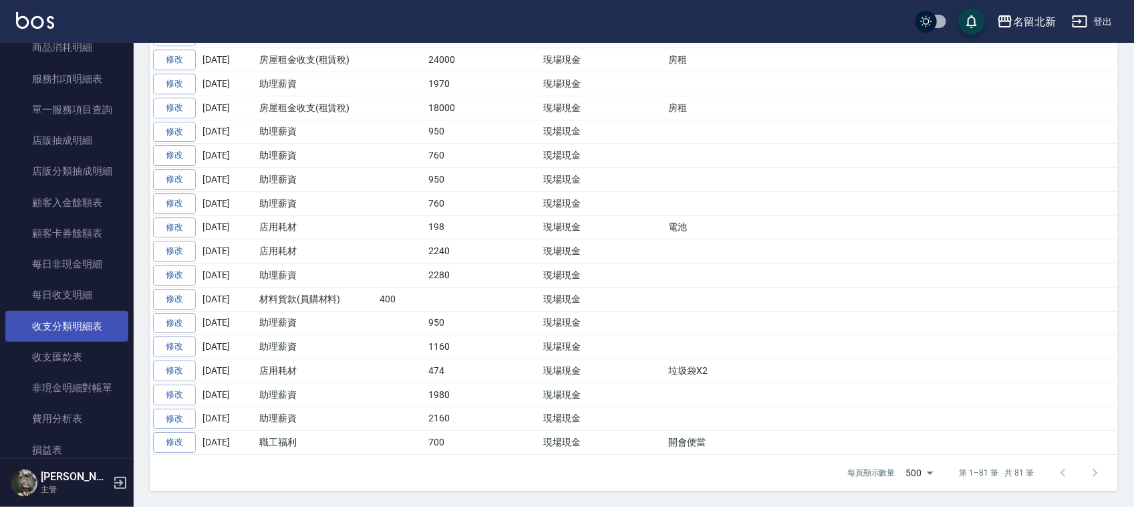
scroll to position [1131, 0]
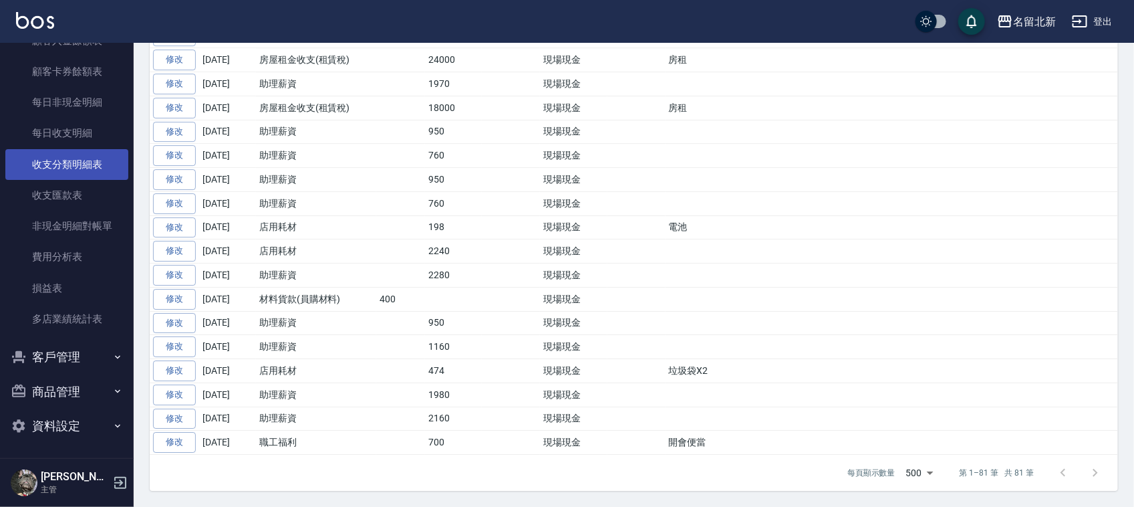
click at [72, 152] on link "收支分類明細表" at bounding box center [66, 164] width 123 height 31
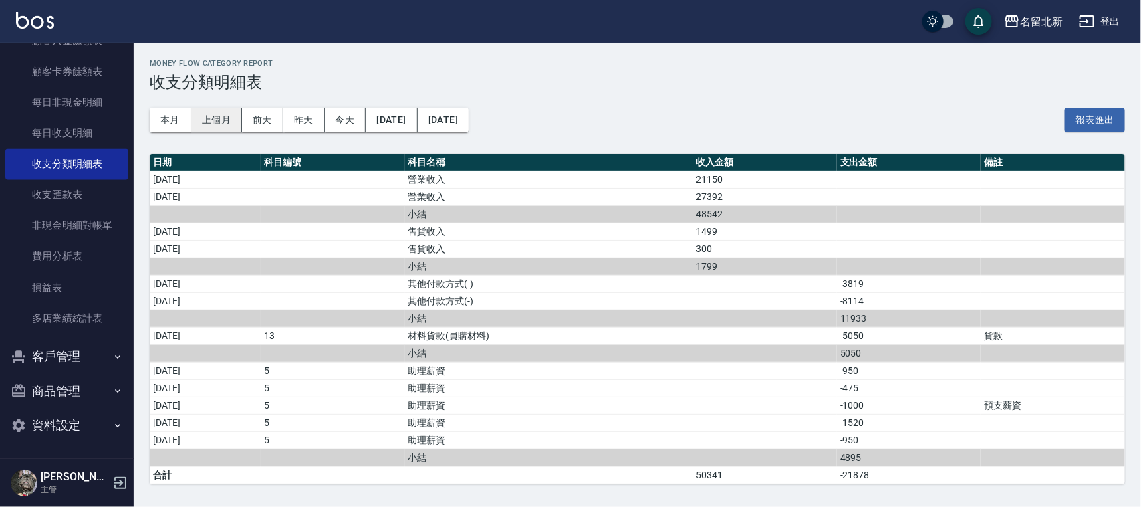
click at [229, 118] on button "上個月" at bounding box center [216, 120] width 51 height 25
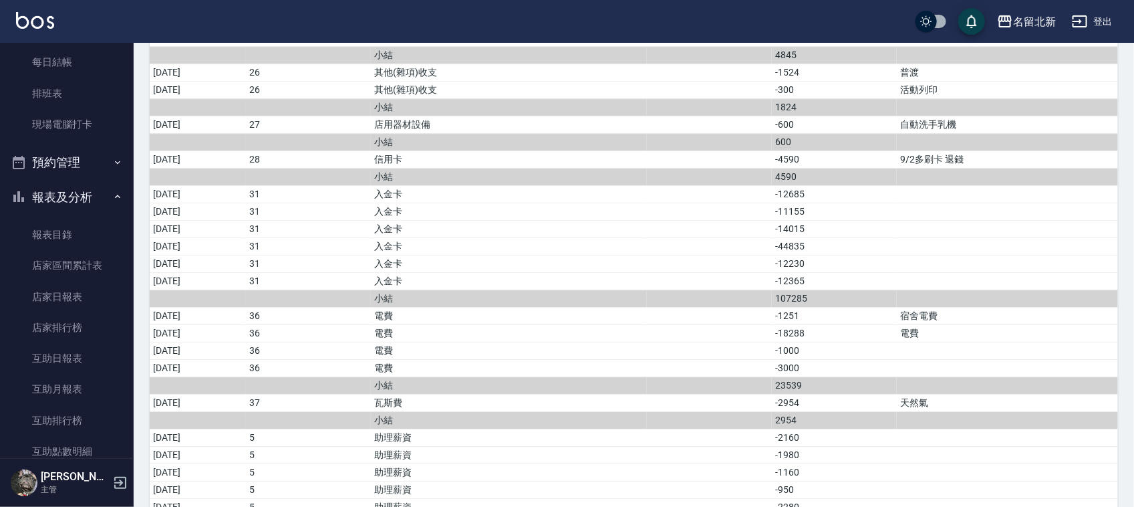
scroll to position [129, 0]
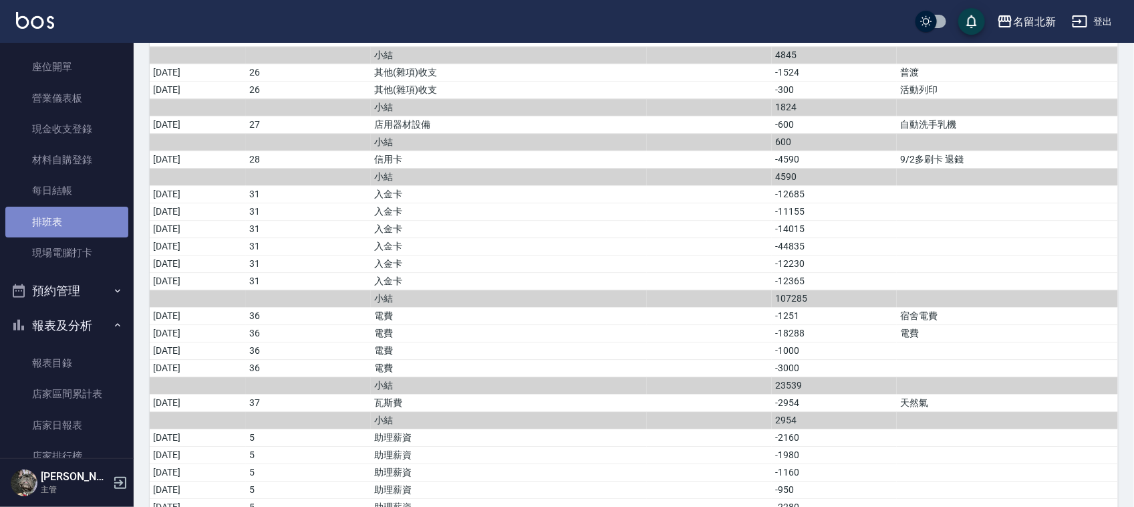
click at [67, 227] on link "排班表" at bounding box center [66, 221] width 123 height 31
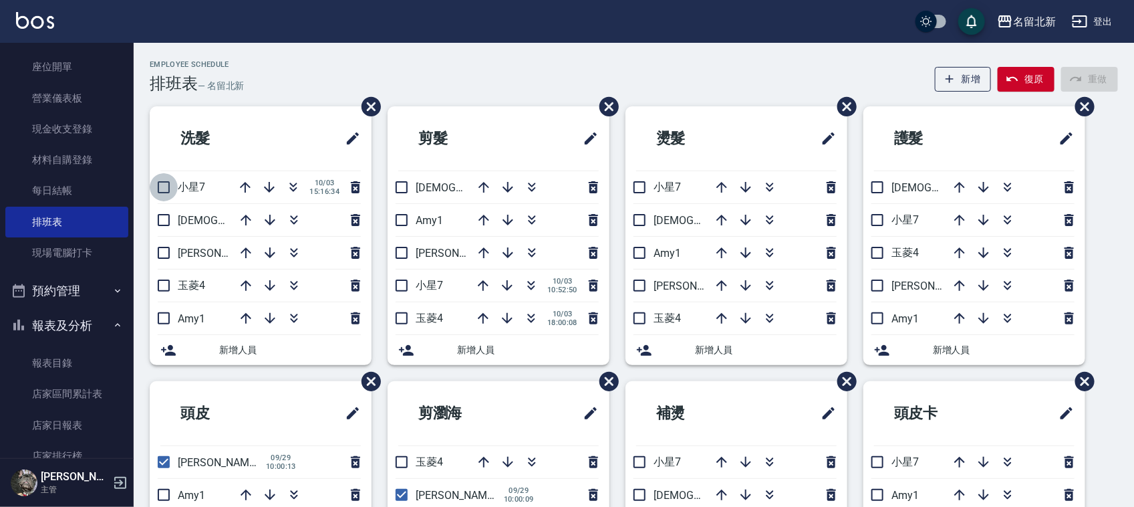
click at [162, 188] on input "checkbox" at bounding box center [164, 187] width 28 height 28
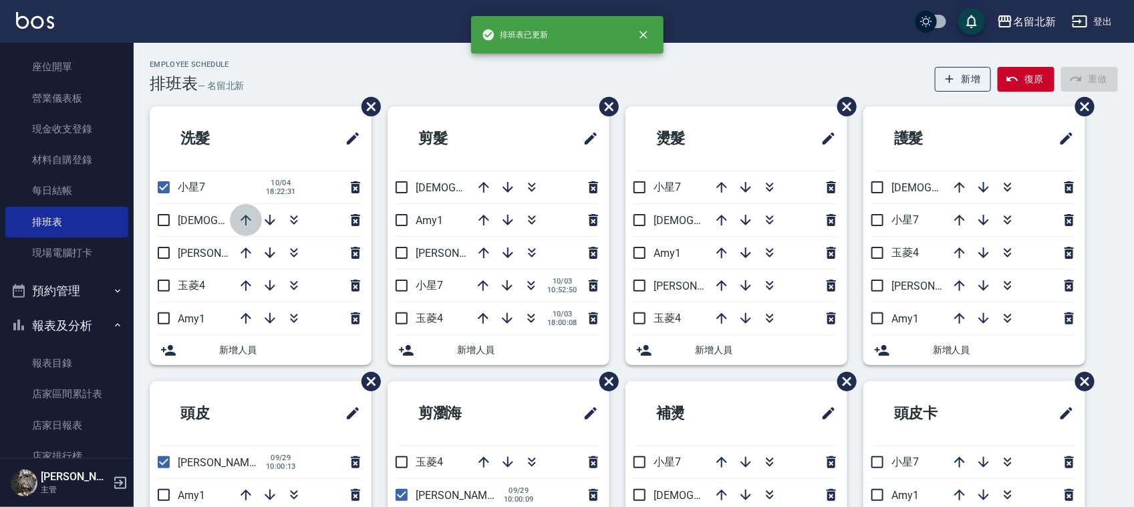
click at [247, 219] on icon "button" at bounding box center [246, 220] width 16 height 16
click at [162, 188] on input "checkbox" at bounding box center [164, 187] width 28 height 28
checkbox input "false"
